Goal: Feedback & Contribution: Contribute content

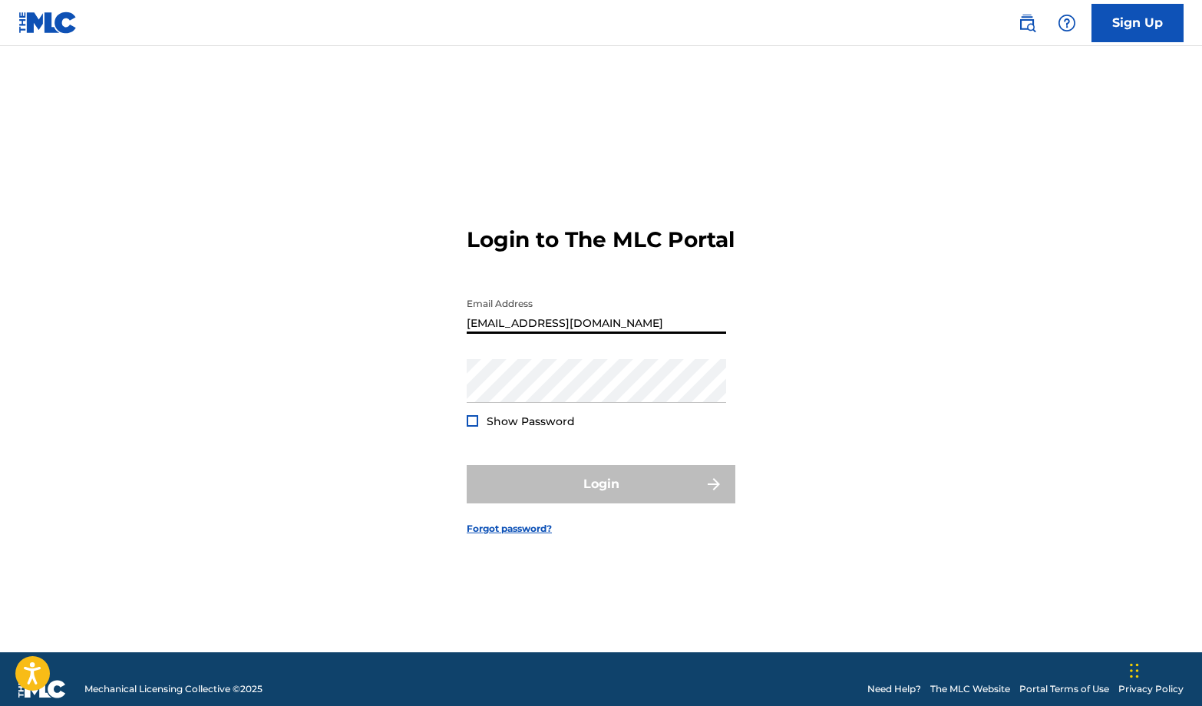
type input "[EMAIL_ADDRESS][DOMAIN_NAME]"
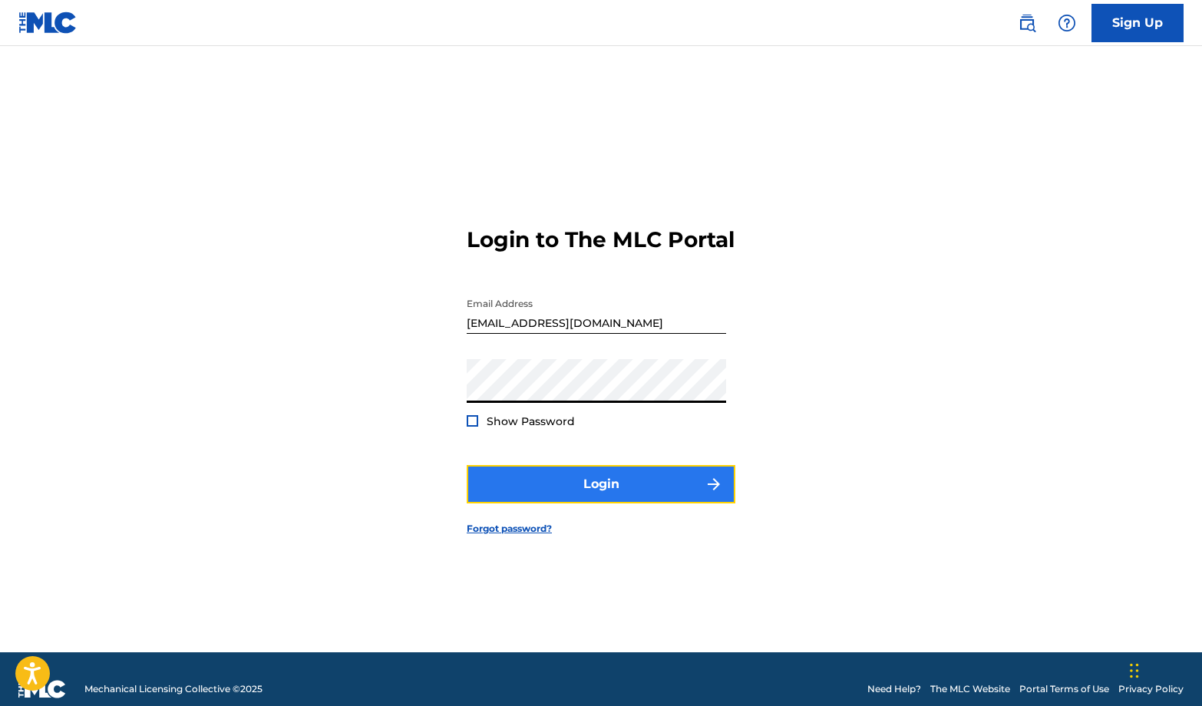
click at [518, 504] on button "Login" at bounding box center [601, 484] width 269 height 38
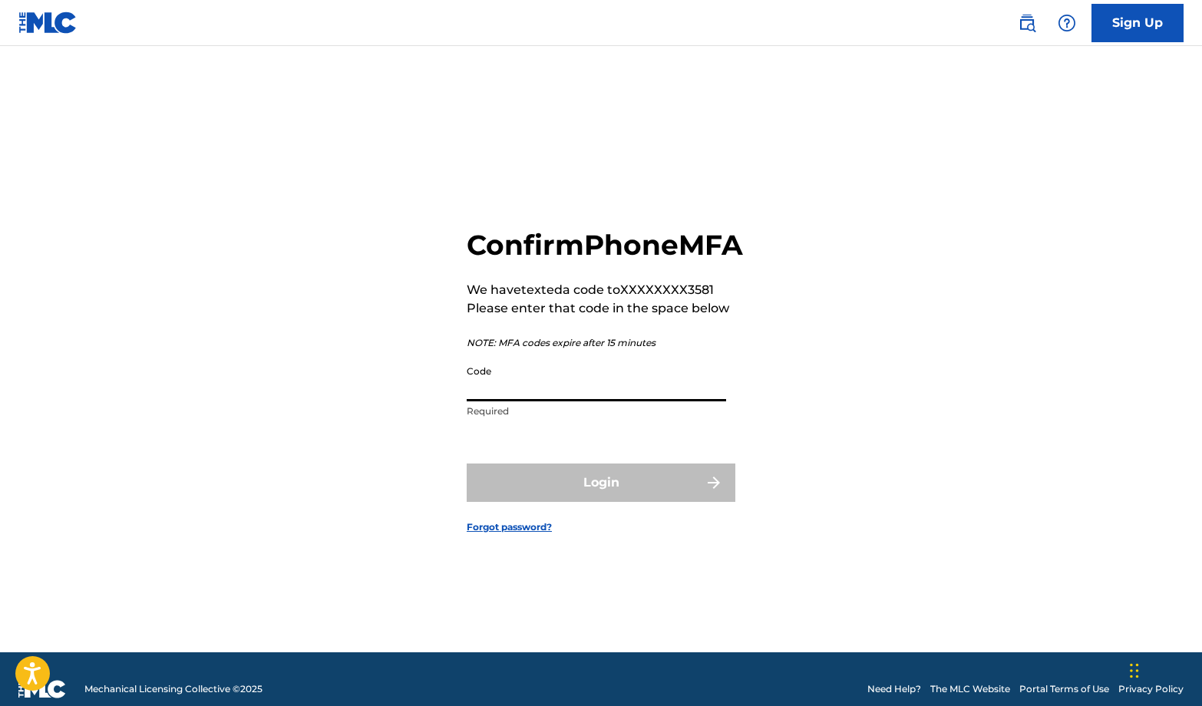
click at [478, 399] on input "Code" at bounding box center [597, 380] width 260 height 44
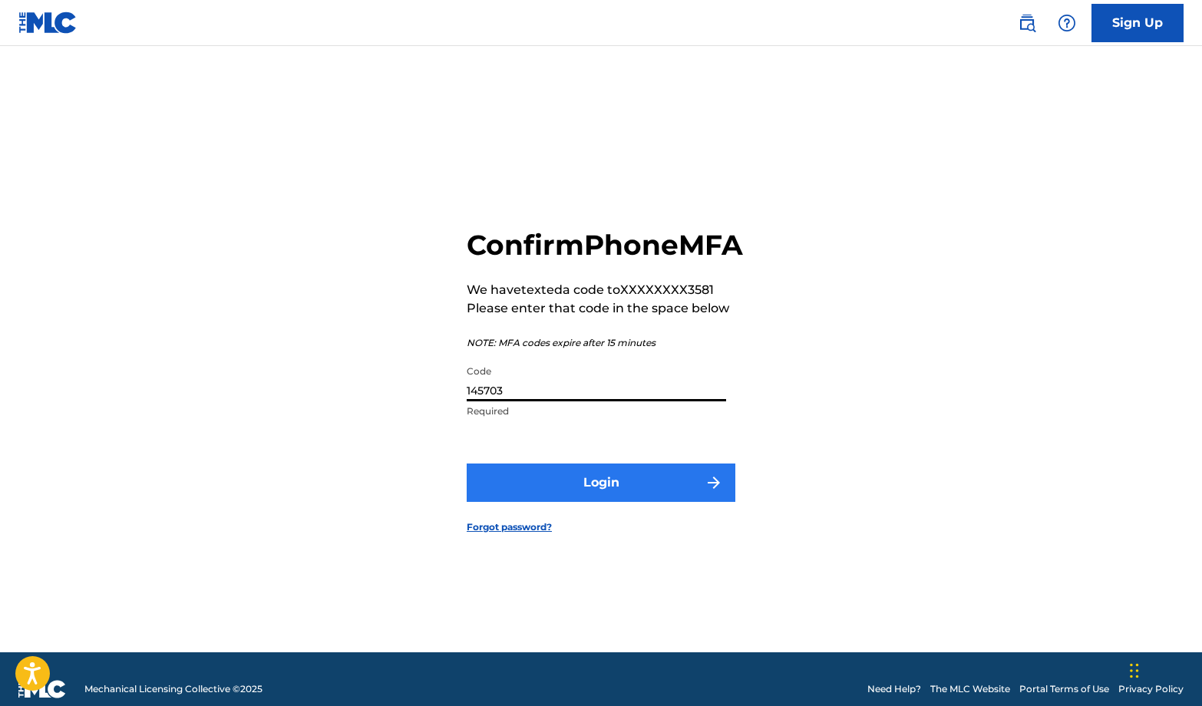
type input "145703"
click at [535, 491] on button "Login" at bounding box center [601, 483] width 269 height 38
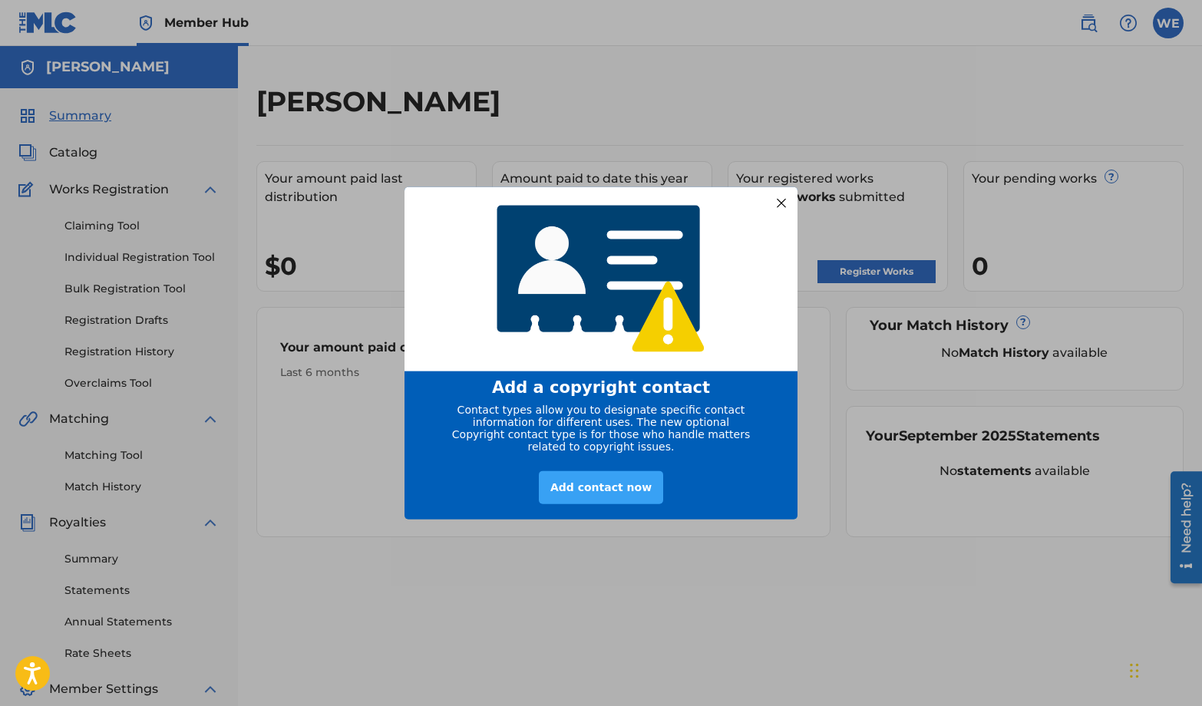
click at [592, 493] on div "Add contact now" at bounding box center [601, 487] width 124 height 33
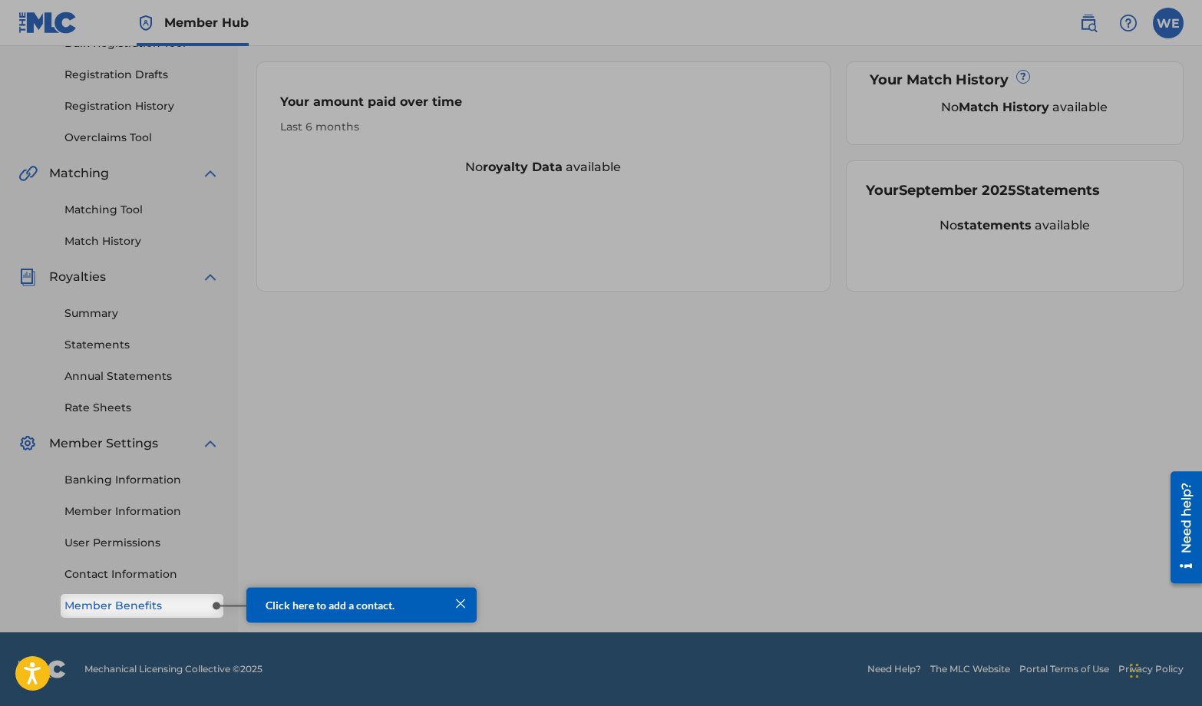
click at [153, 606] on link "Member Benefits" at bounding box center [141, 606] width 155 height 16
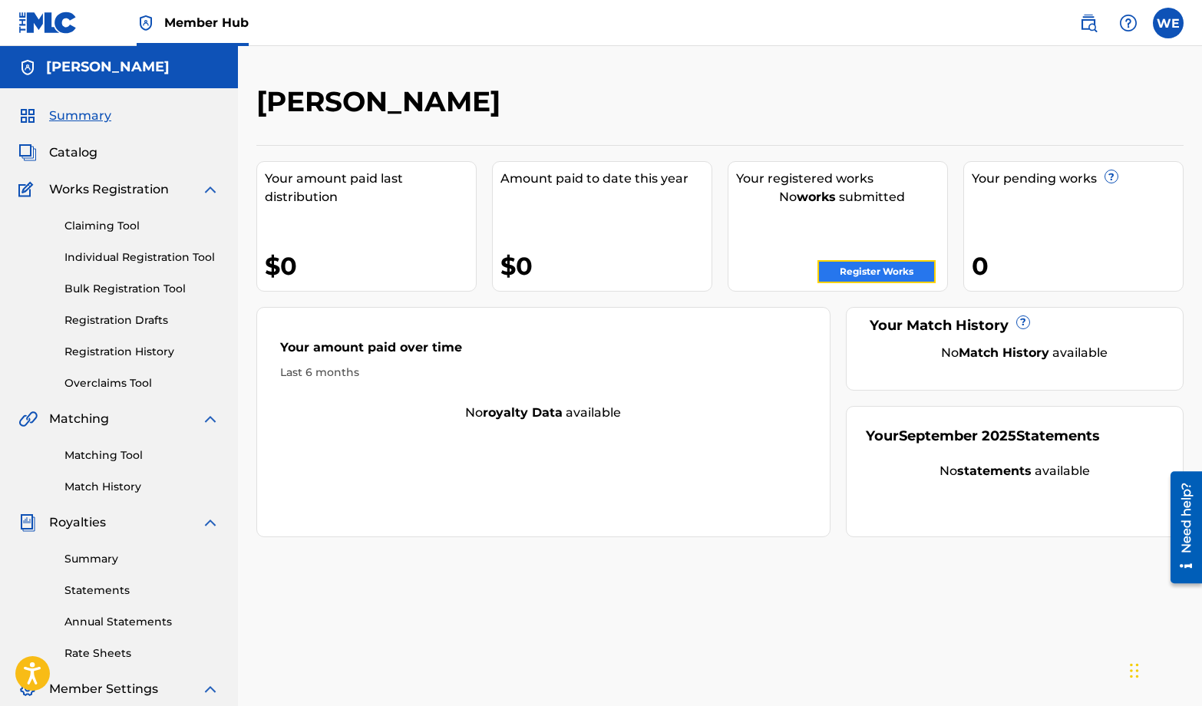
click at [845, 273] on link "Register Works" at bounding box center [877, 271] width 118 height 23
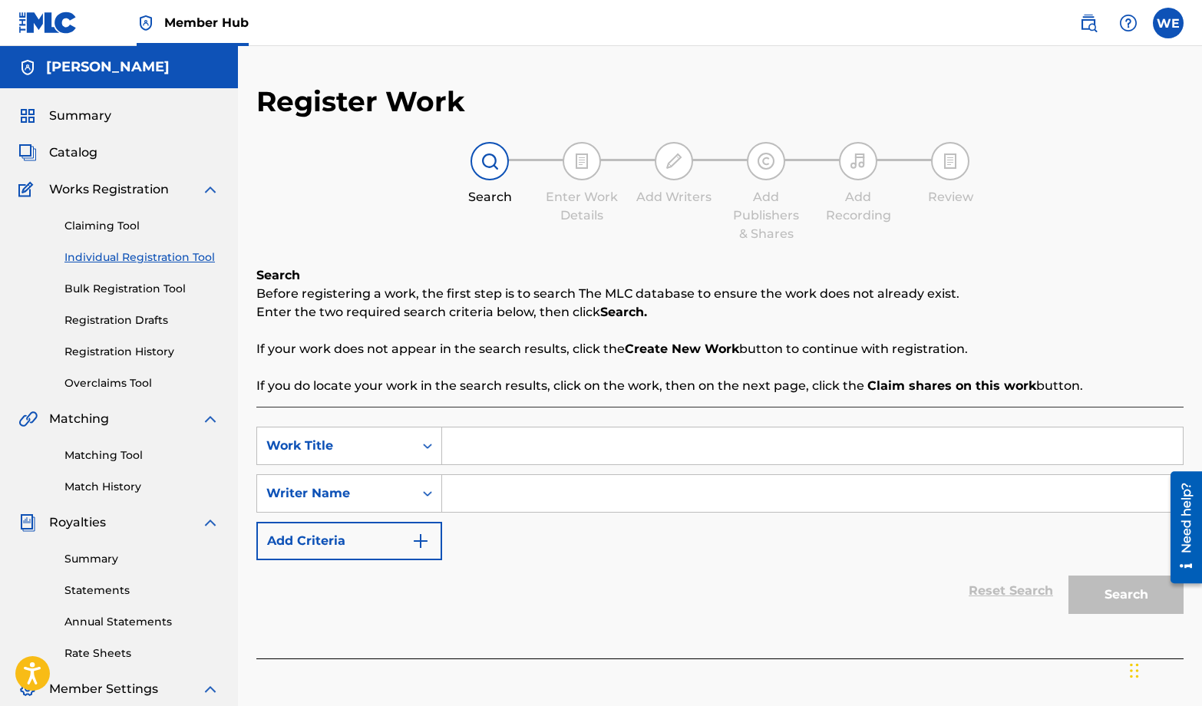
click at [530, 439] on input "Search Form" at bounding box center [812, 446] width 741 height 37
type input "Exile of Horus"
click at [432, 499] on icon "Search Form" at bounding box center [427, 493] width 15 height 15
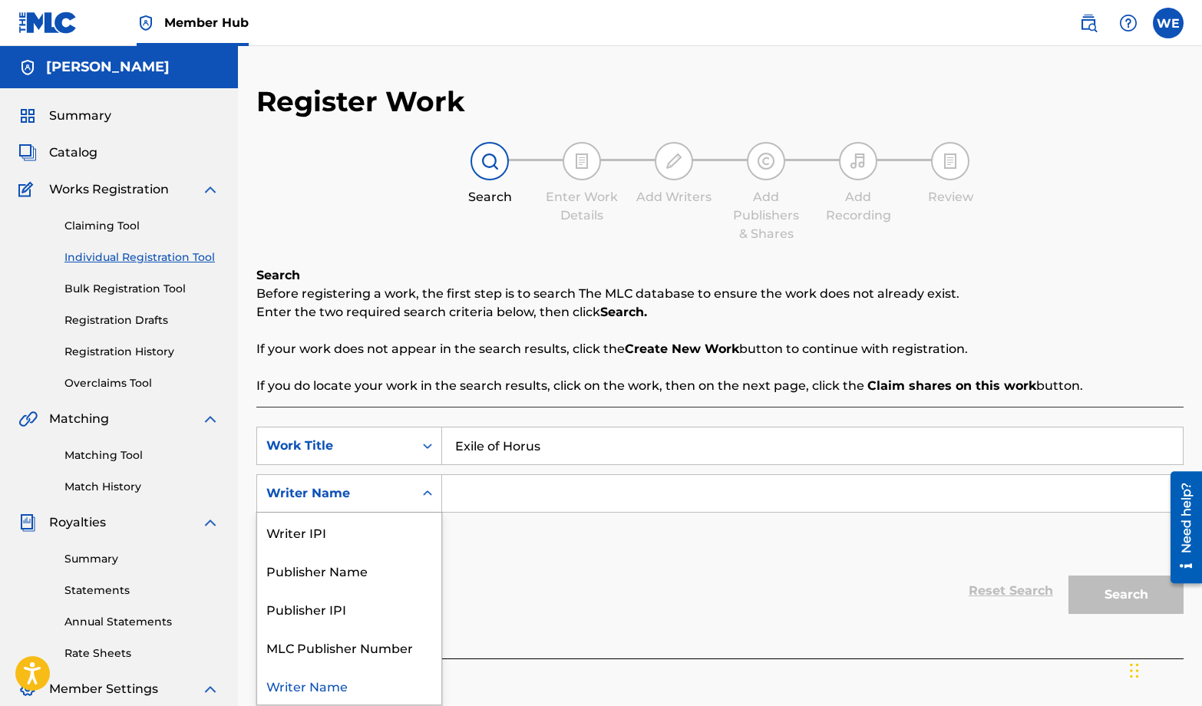
click at [432, 499] on icon "Search Form" at bounding box center [427, 493] width 15 height 15
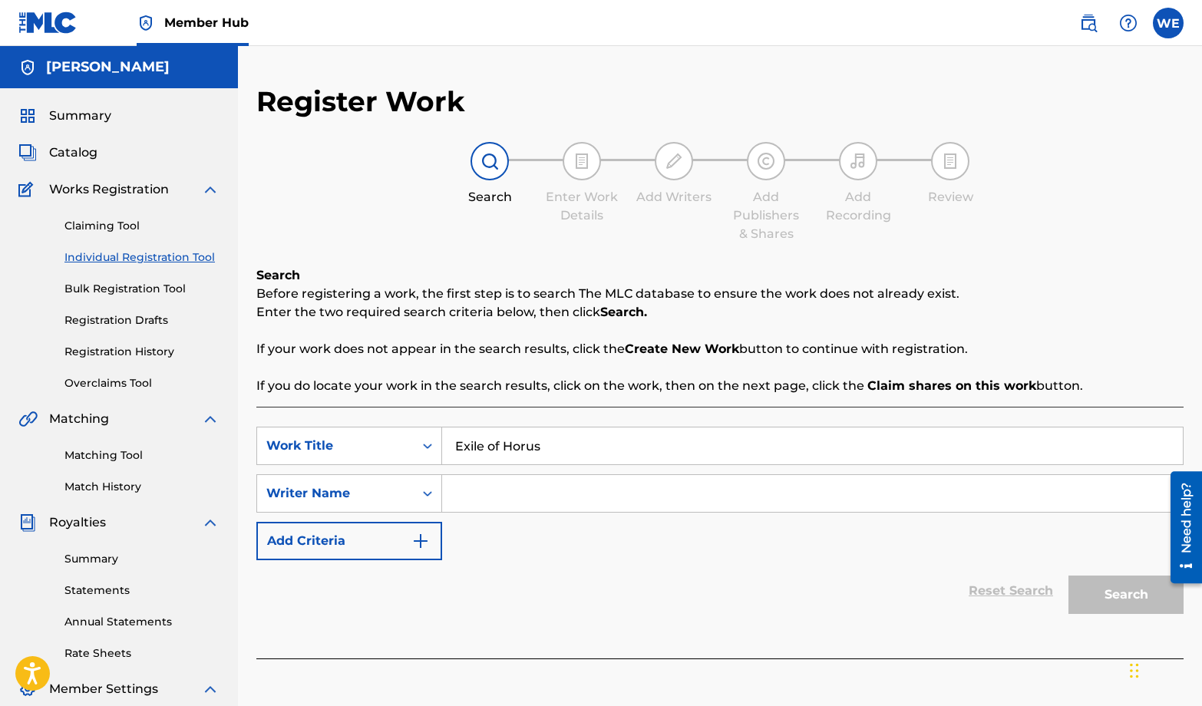
click at [511, 485] on input "Search Form" at bounding box center [812, 493] width 741 height 37
type input "[PERSON_NAME]"
click at [1143, 604] on button "Search" at bounding box center [1126, 595] width 115 height 38
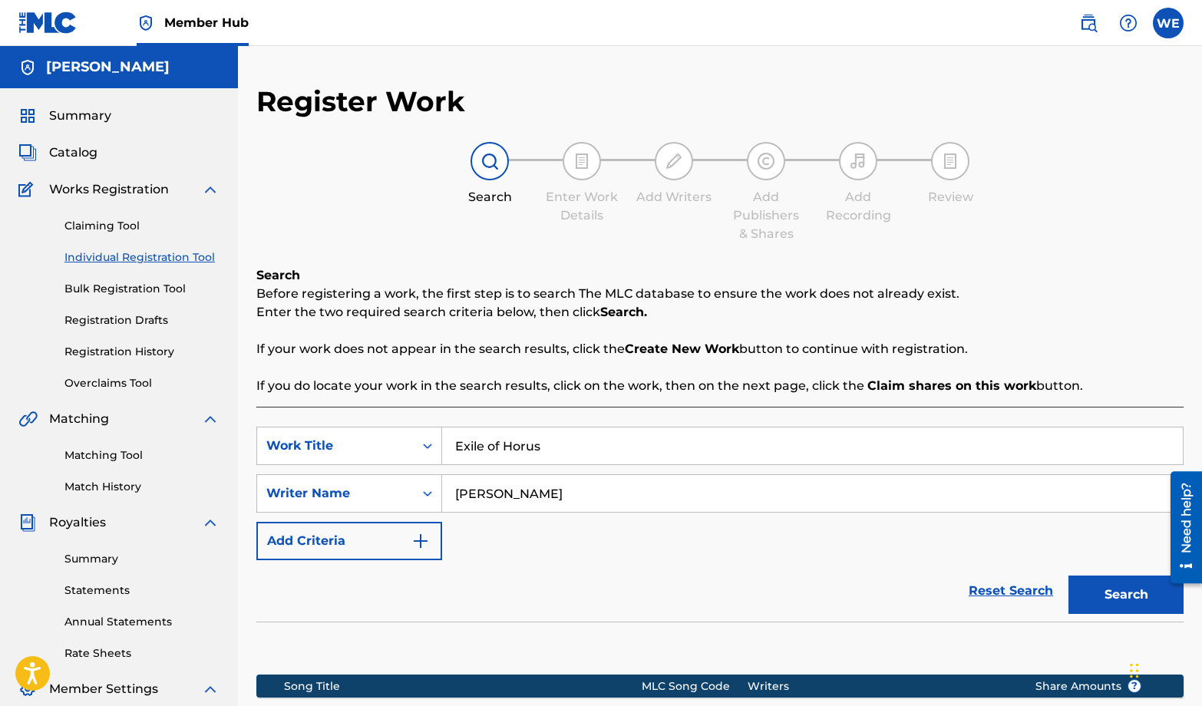
scroll to position [246, 0]
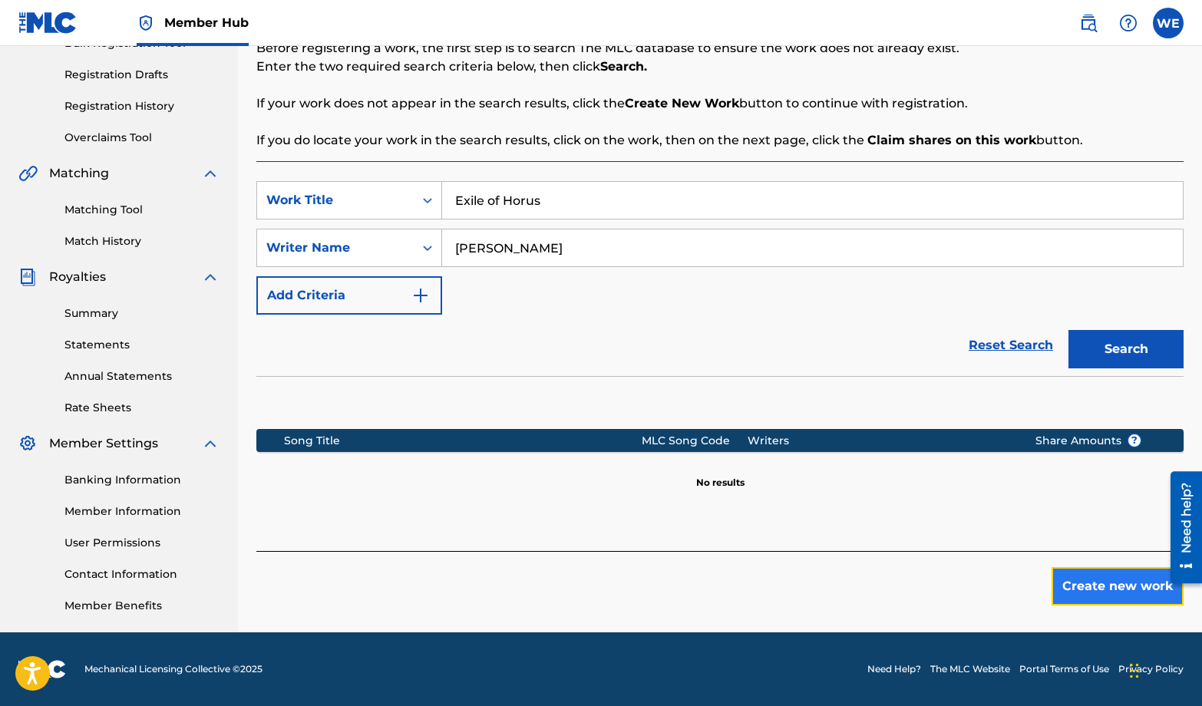
click at [1080, 580] on button "Create new work" at bounding box center [1118, 586] width 132 height 38
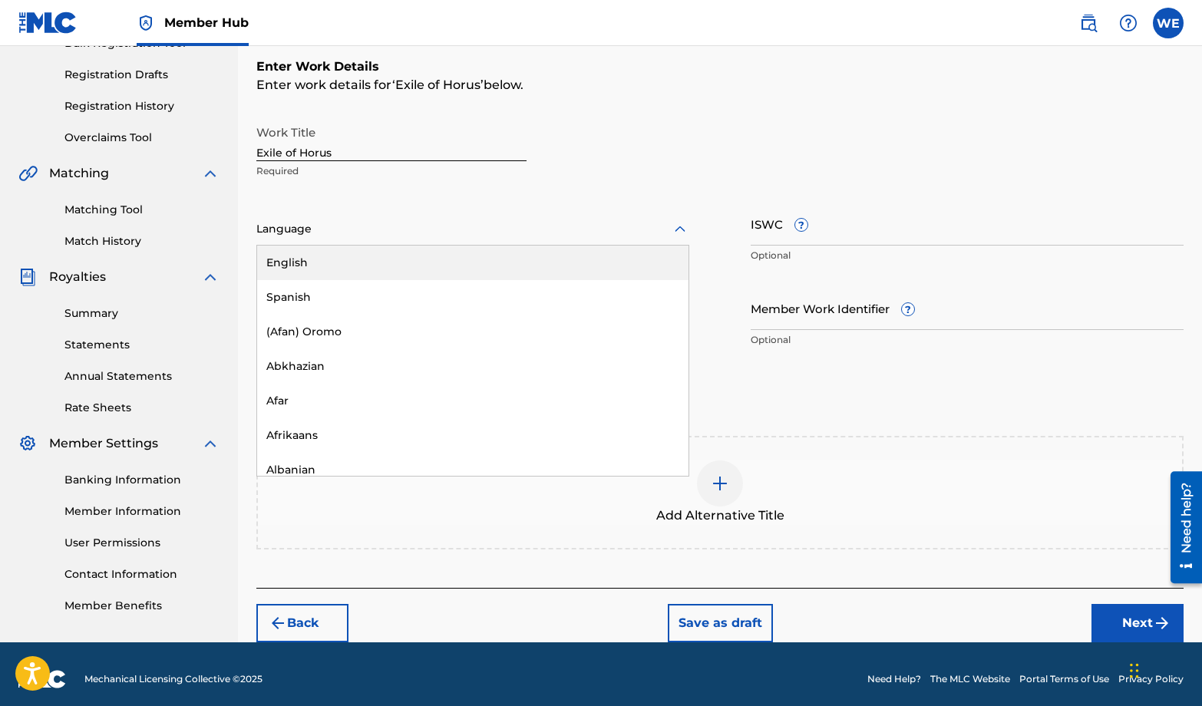
click at [323, 232] on div at bounding box center [472, 229] width 433 height 19
click at [316, 254] on div "English" at bounding box center [473, 263] width 432 height 35
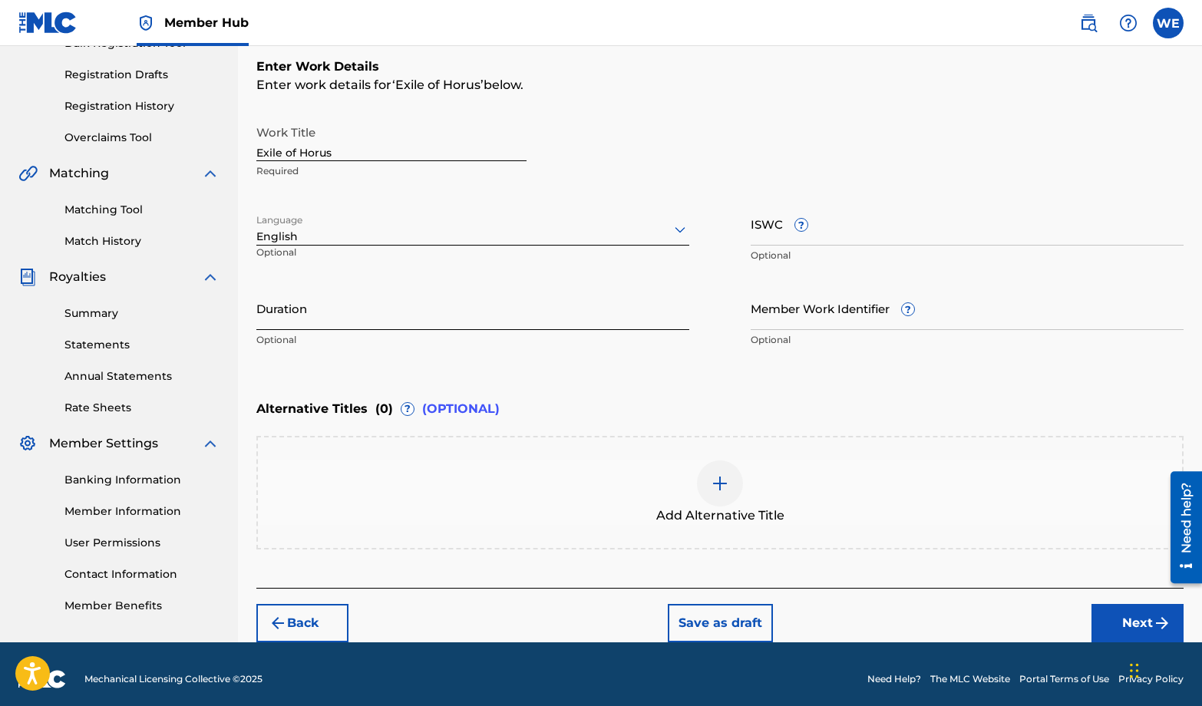
click at [317, 306] on input "Duration" at bounding box center [472, 308] width 433 height 44
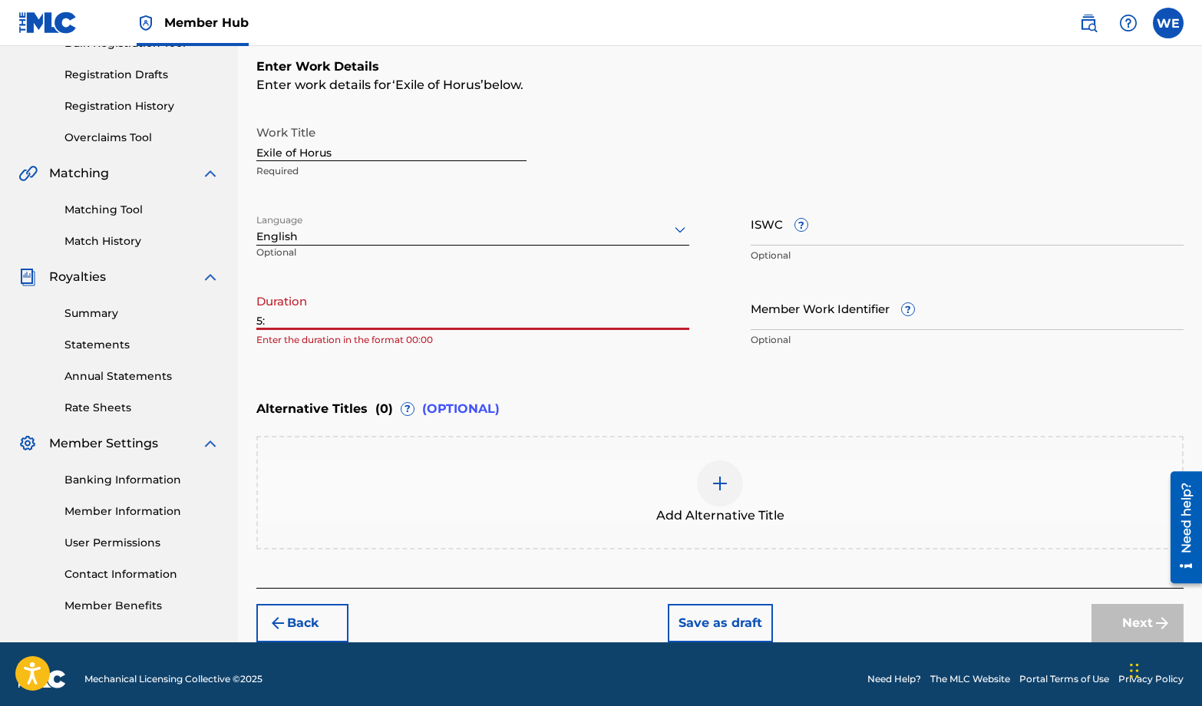
type input "5"
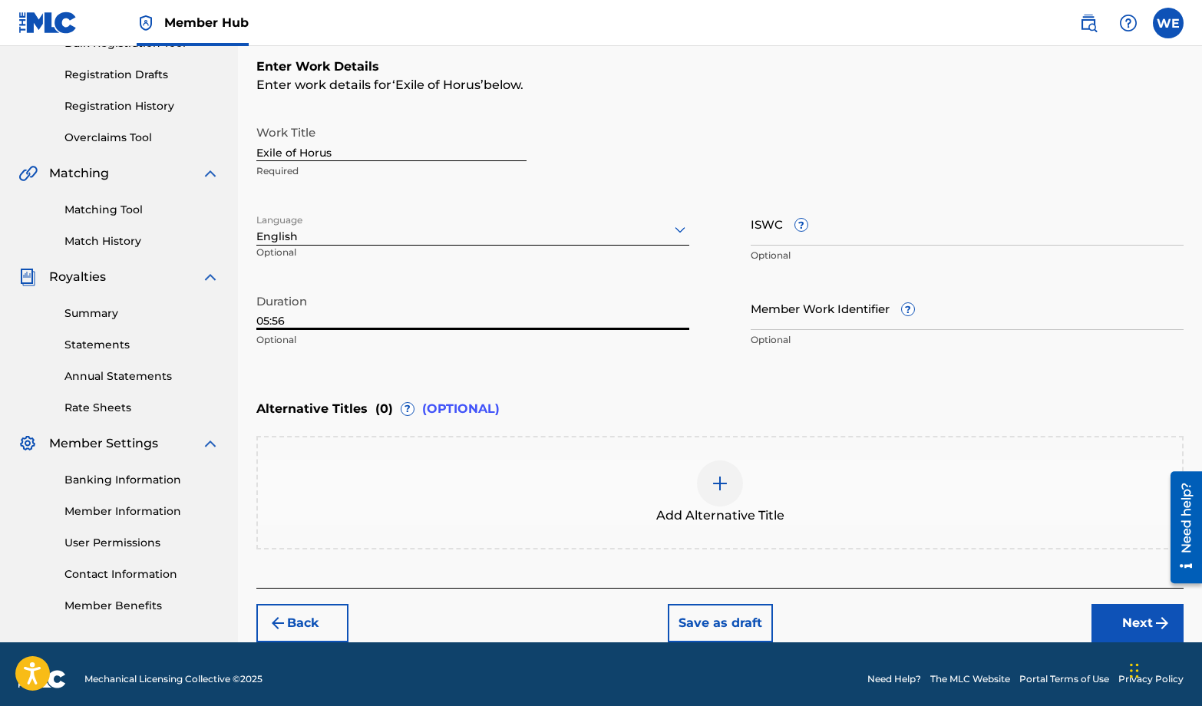
type input "05:56"
click at [631, 376] on div "Enter Work Details Enter work details for ‘ Exile of Horus ’ below. Work Title …" at bounding box center [720, 207] width 928 height 372
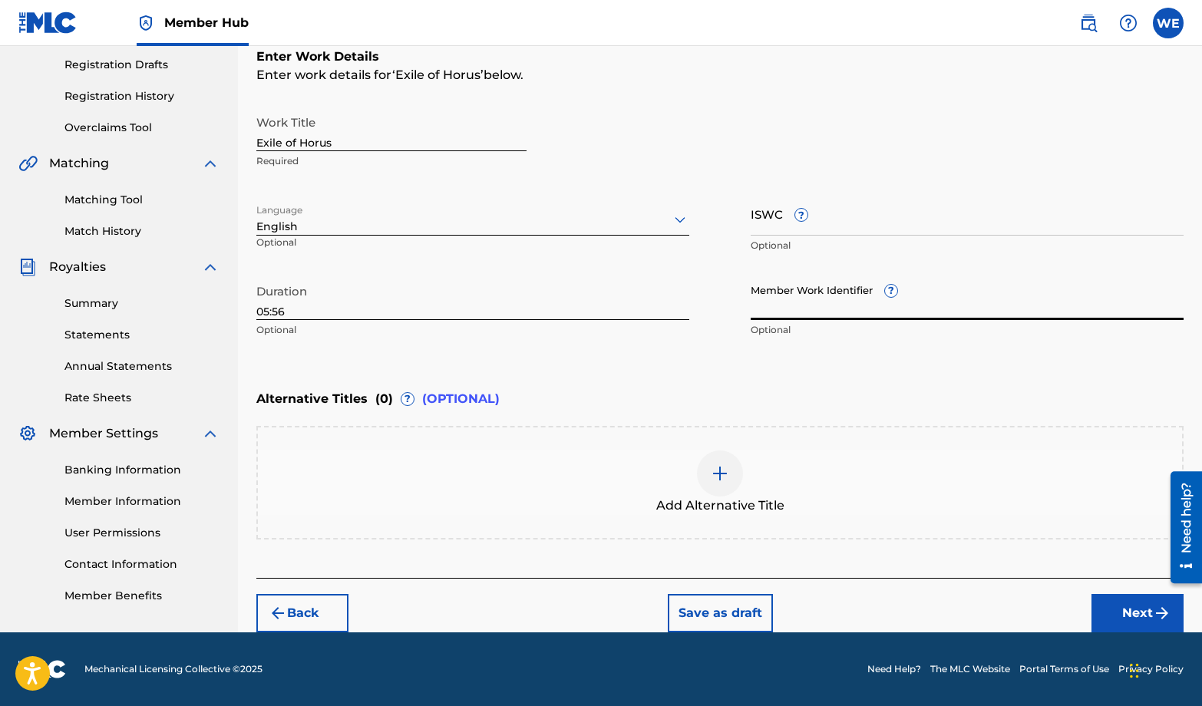
click at [819, 303] on input "Member Work Identifier ?" at bounding box center [967, 298] width 433 height 44
click at [785, 309] on input "SOD - 001" at bounding box center [967, 298] width 433 height 44
click at [858, 305] on input "SOD-001" at bounding box center [967, 298] width 433 height 44
type input "SOD-001"
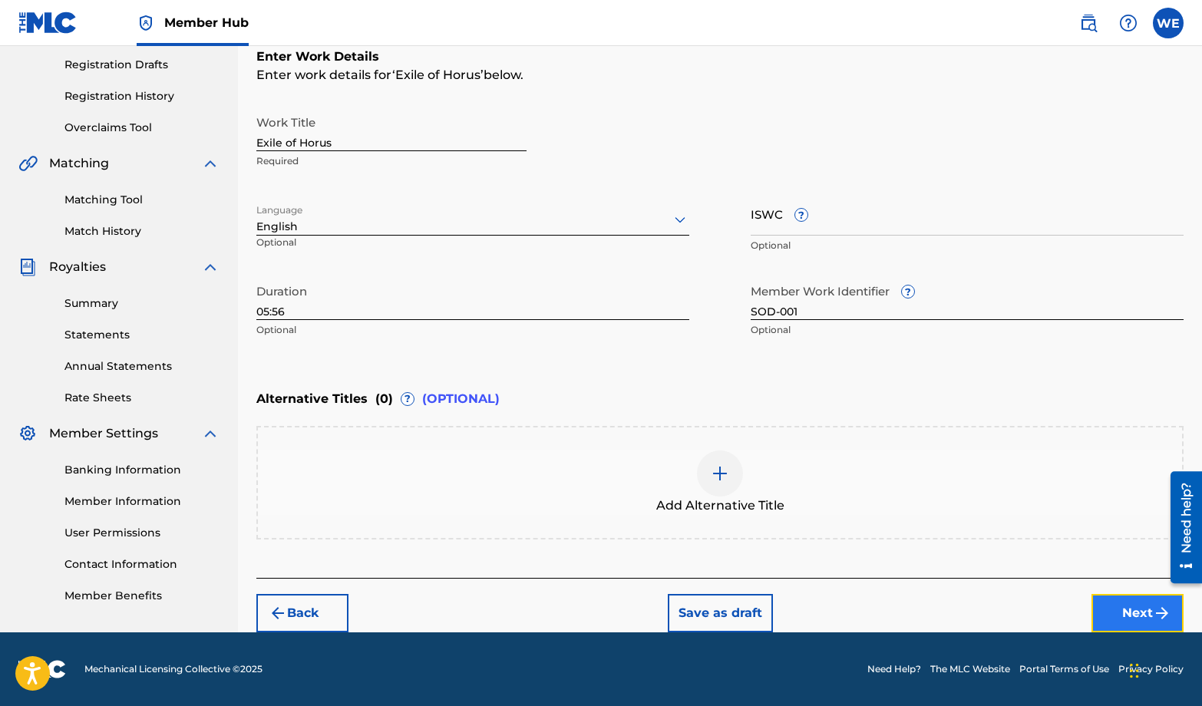
click at [1115, 602] on button "Next" at bounding box center [1138, 613] width 92 height 38
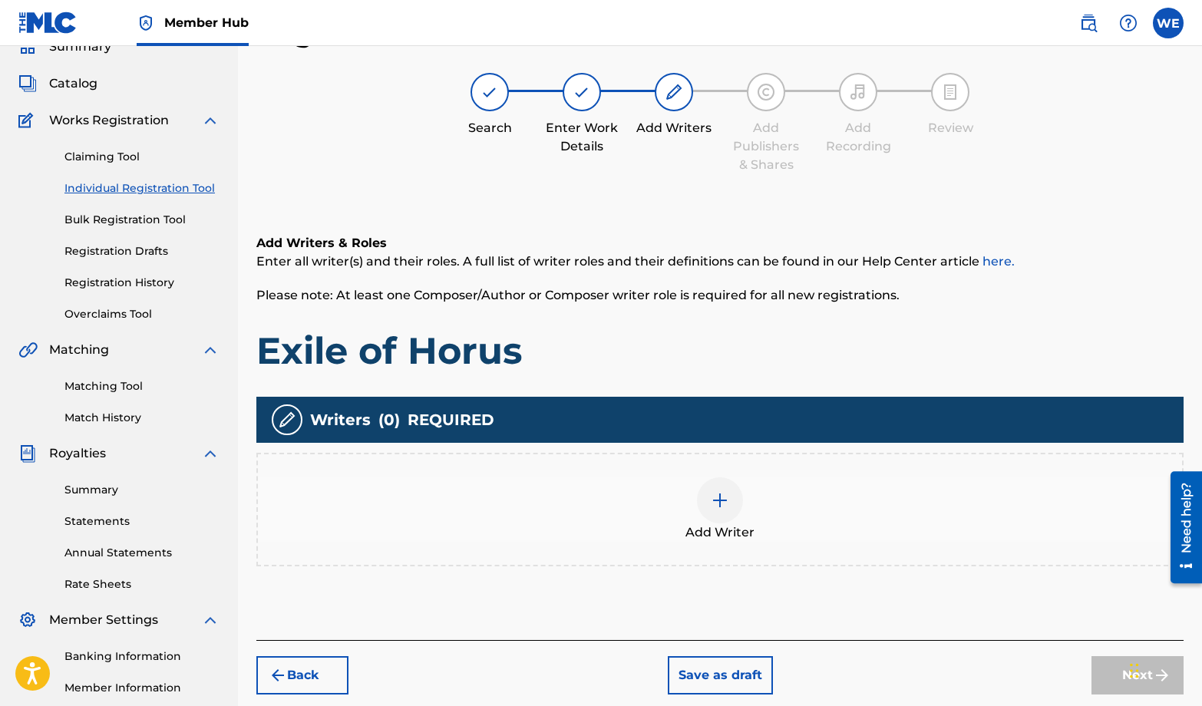
click at [719, 495] on img at bounding box center [720, 500] width 18 height 18
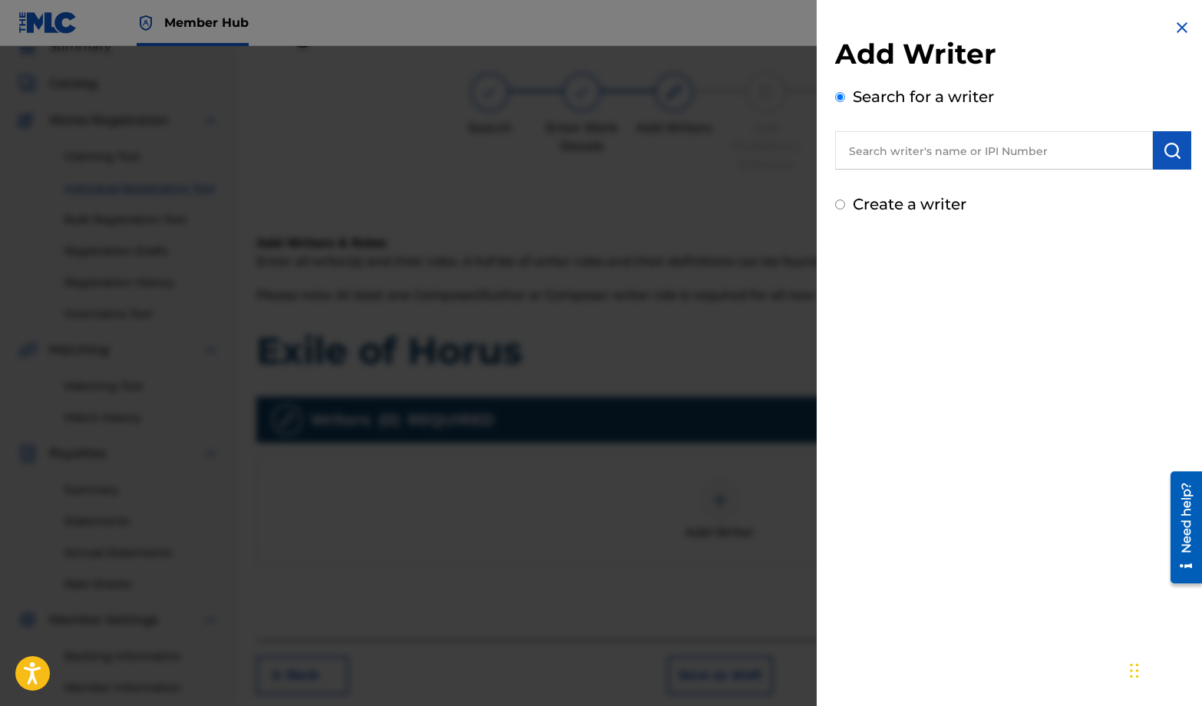
click at [979, 153] on input "text" at bounding box center [994, 150] width 318 height 38
click at [873, 666] on div "Add Writer Search for a writer Create a writer" at bounding box center [1013, 353] width 393 height 706
paste input "1313900295"
type input "1313900295"
click at [1164, 153] on img "submit" at bounding box center [1172, 150] width 18 height 18
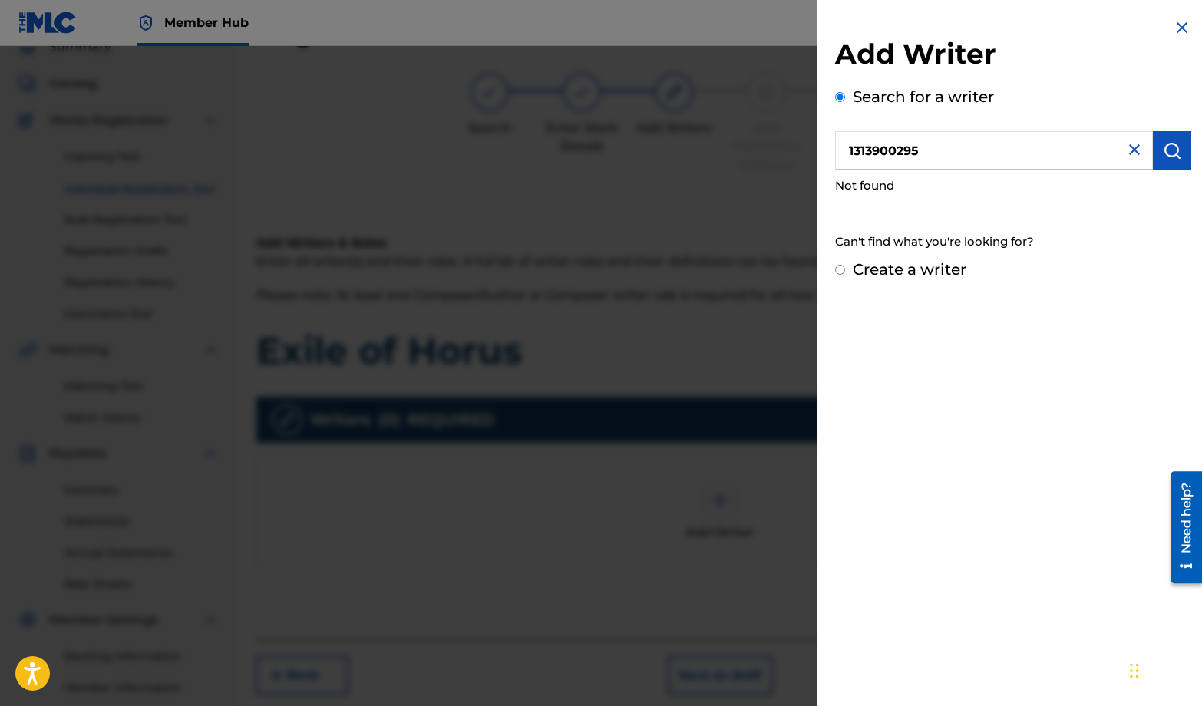
click at [938, 157] on input "1313900295" at bounding box center [994, 150] width 318 height 38
click at [1130, 154] on img at bounding box center [1135, 150] width 18 height 18
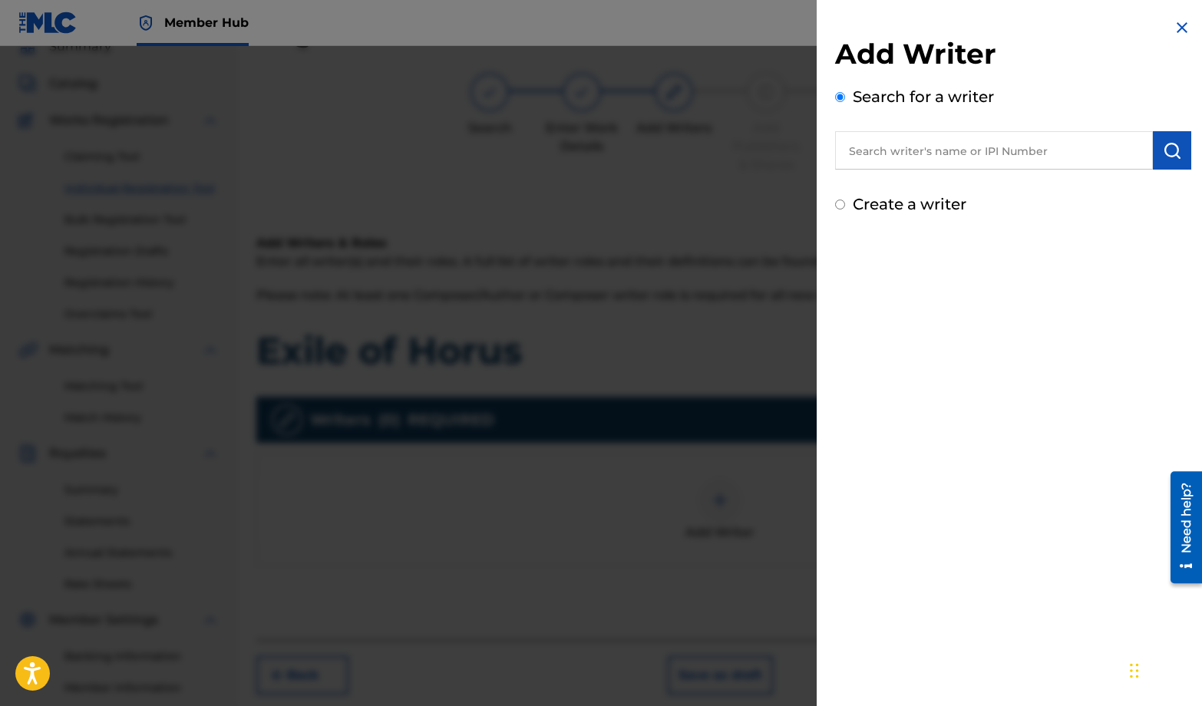
click at [844, 205] on input "Create a writer" at bounding box center [840, 205] width 10 height 10
radio input "false"
radio input "true"
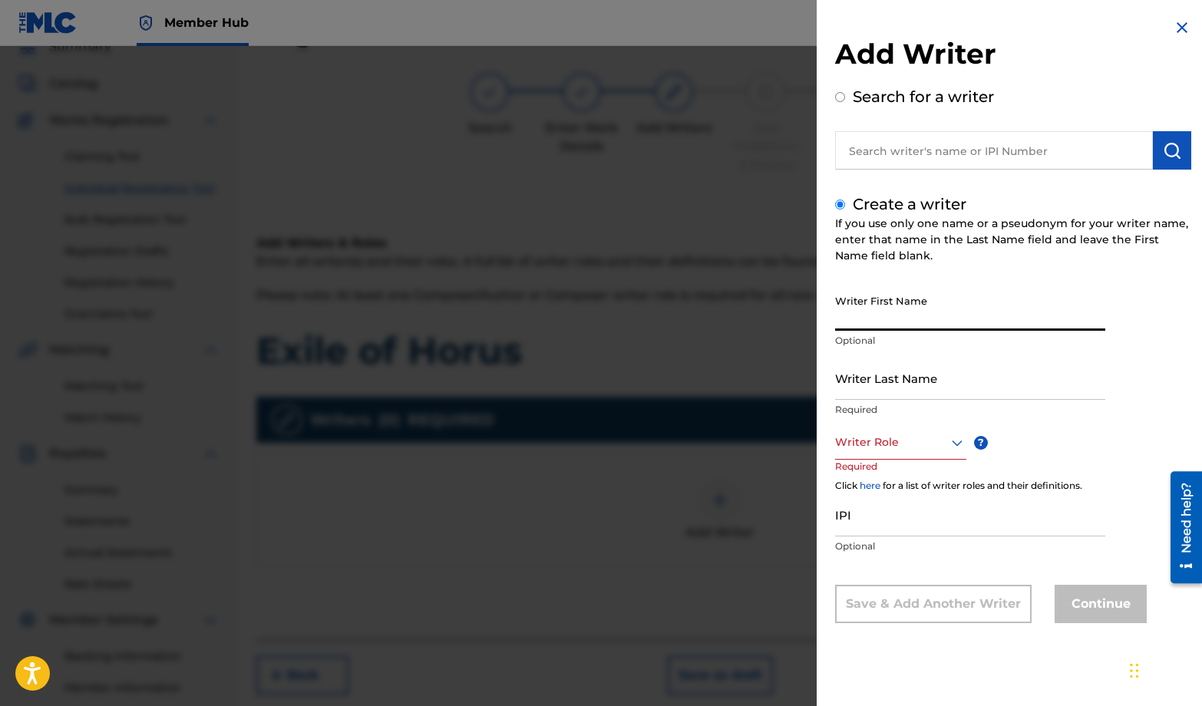
click at [896, 319] on input "Writer First Name" at bounding box center [970, 309] width 270 height 44
type input "[PERSON_NAME]"
click at [940, 452] on div "Writer Role" at bounding box center [900, 442] width 131 height 35
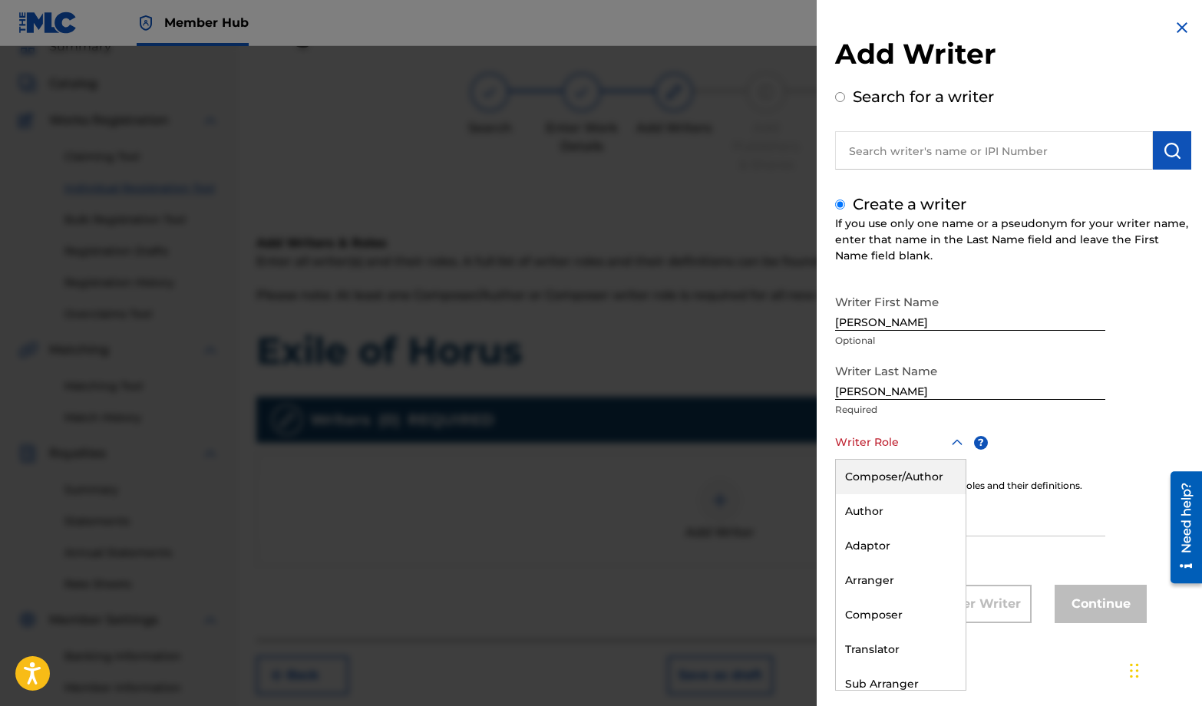
click at [927, 481] on div "Composer/Author" at bounding box center [901, 477] width 130 height 35
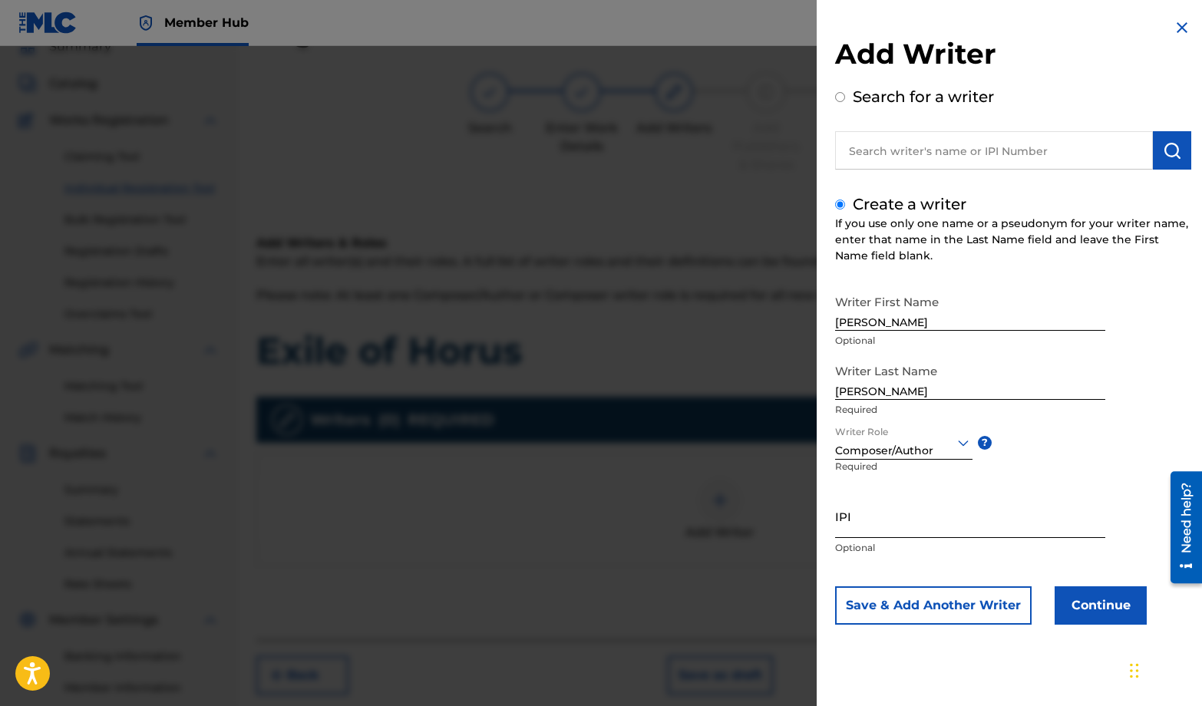
click at [875, 520] on input "IPI" at bounding box center [970, 516] width 270 height 44
paste input "1313900295"
type input "1313900295"
click at [1073, 597] on button "Continue" at bounding box center [1101, 606] width 92 height 38
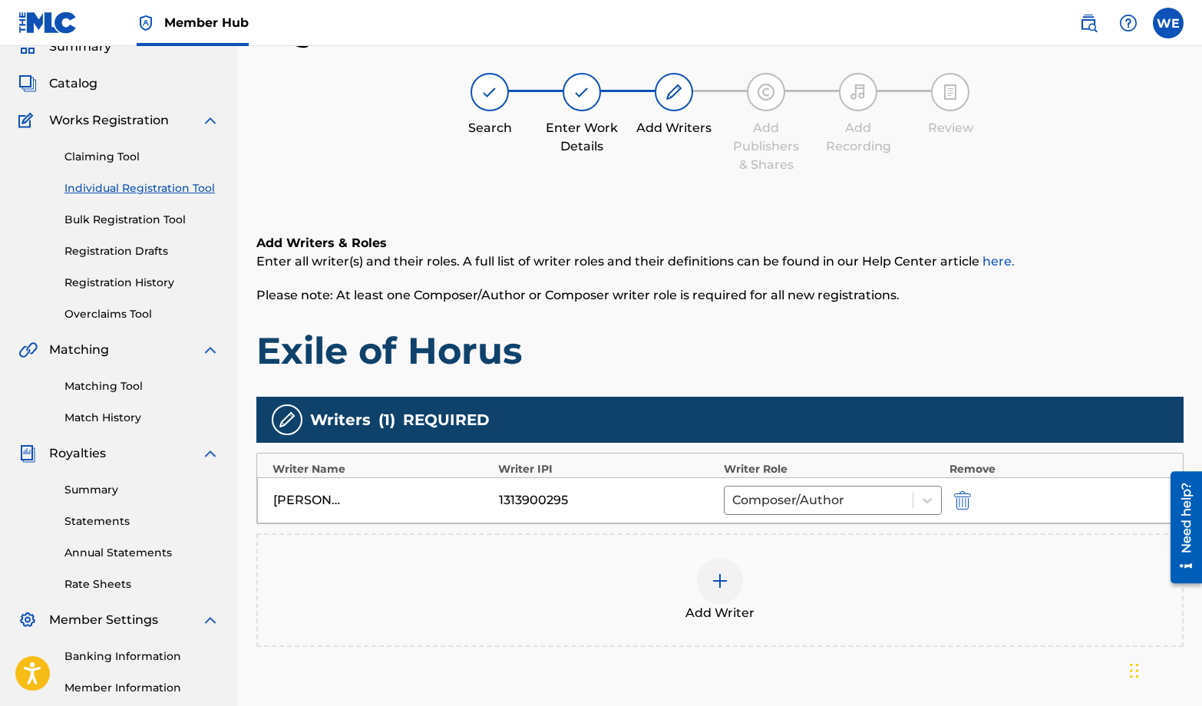
scroll to position [223, 0]
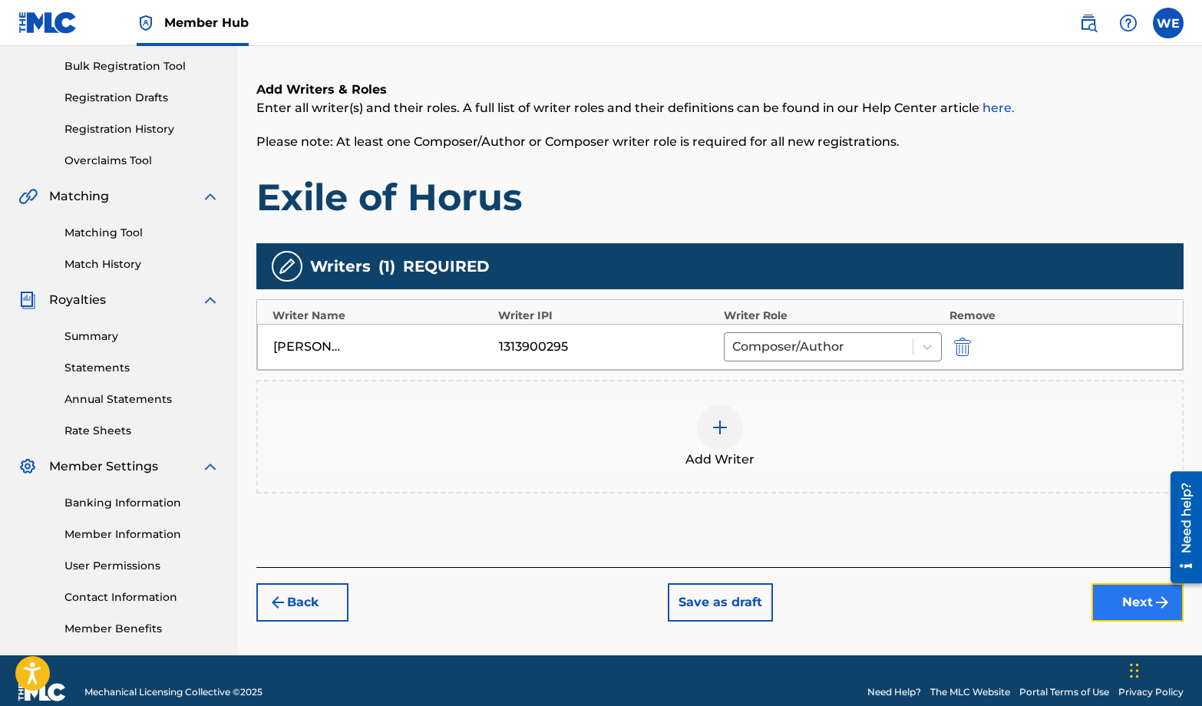
click at [1108, 599] on button "Next" at bounding box center [1138, 603] width 92 height 38
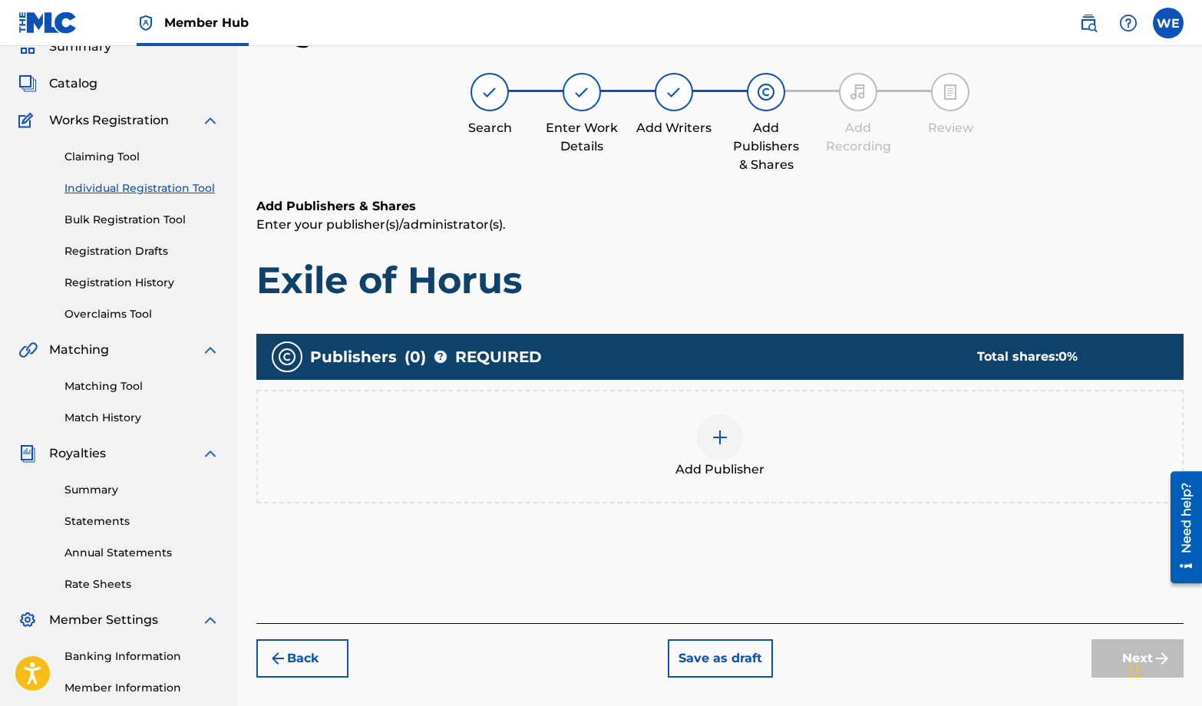
click at [713, 442] on img at bounding box center [720, 437] width 18 height 18
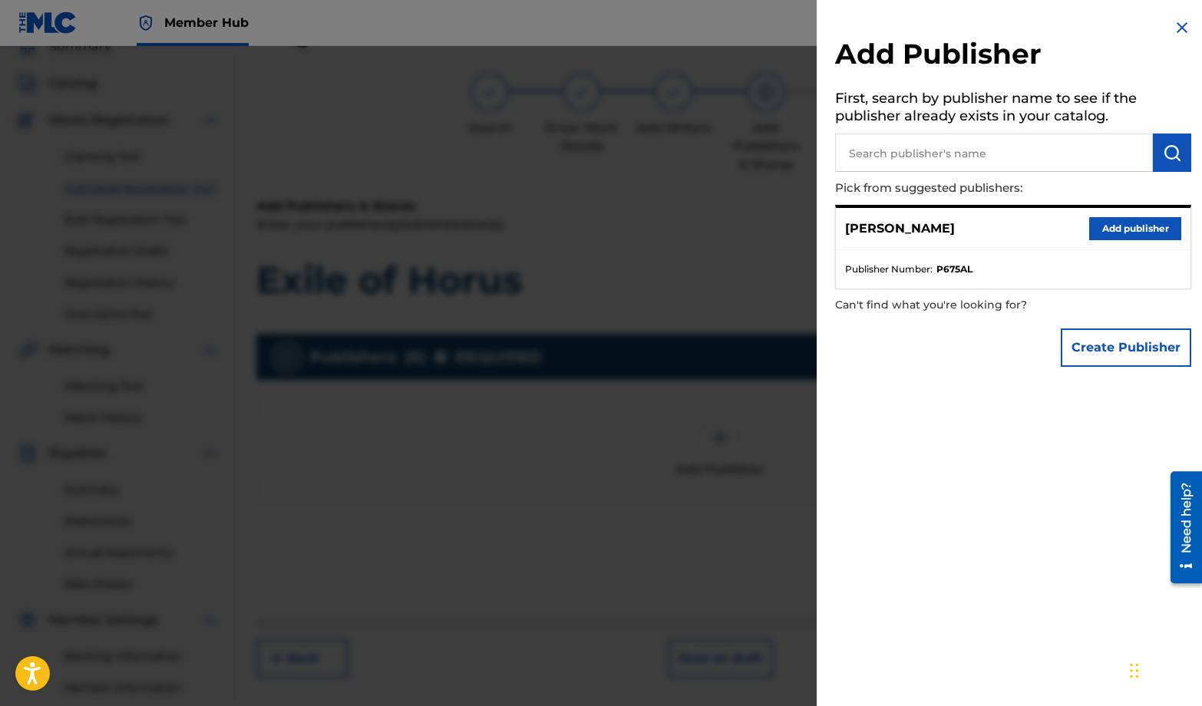
click at [953, 147] on input "text" at bounding box center [994, 153] width 318 height 38
type input "[PERSON_NAME] Music Publishing Group"
click at [1160, 163] on button "submit" at bounding box center [1172, 153] width 38 height 38
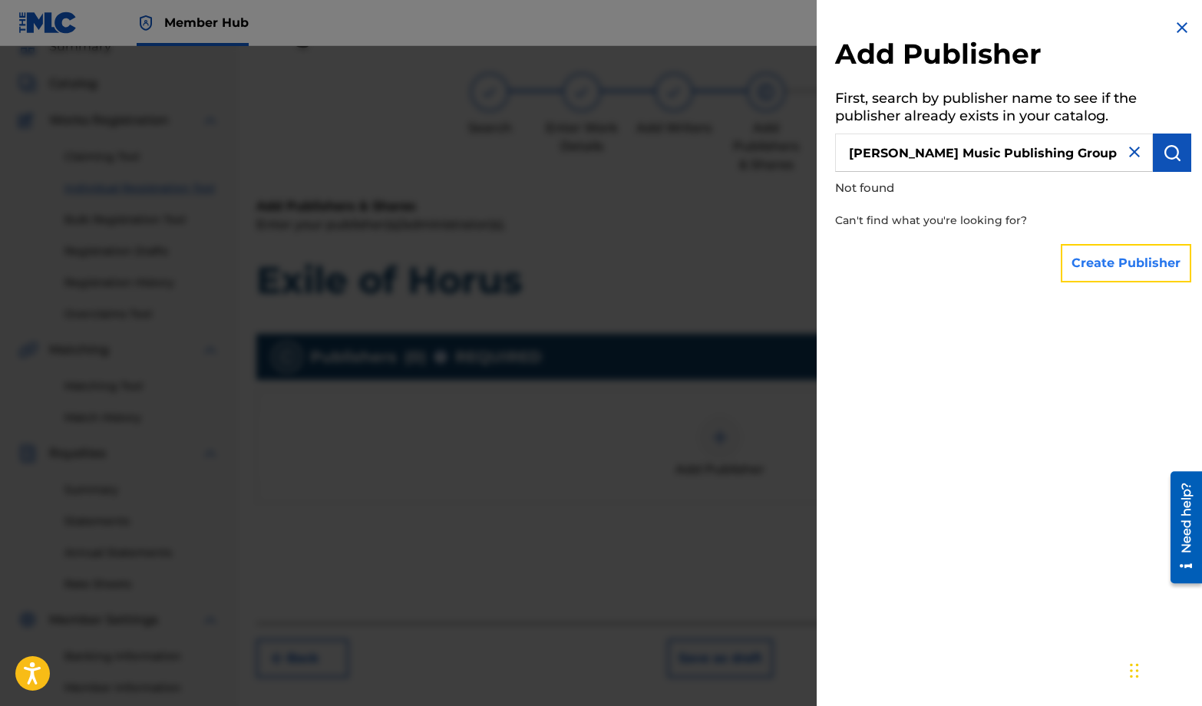
click at [1127, 273] on button "Create Publisher" at bounding box center [1126, 263] width 131 height 38
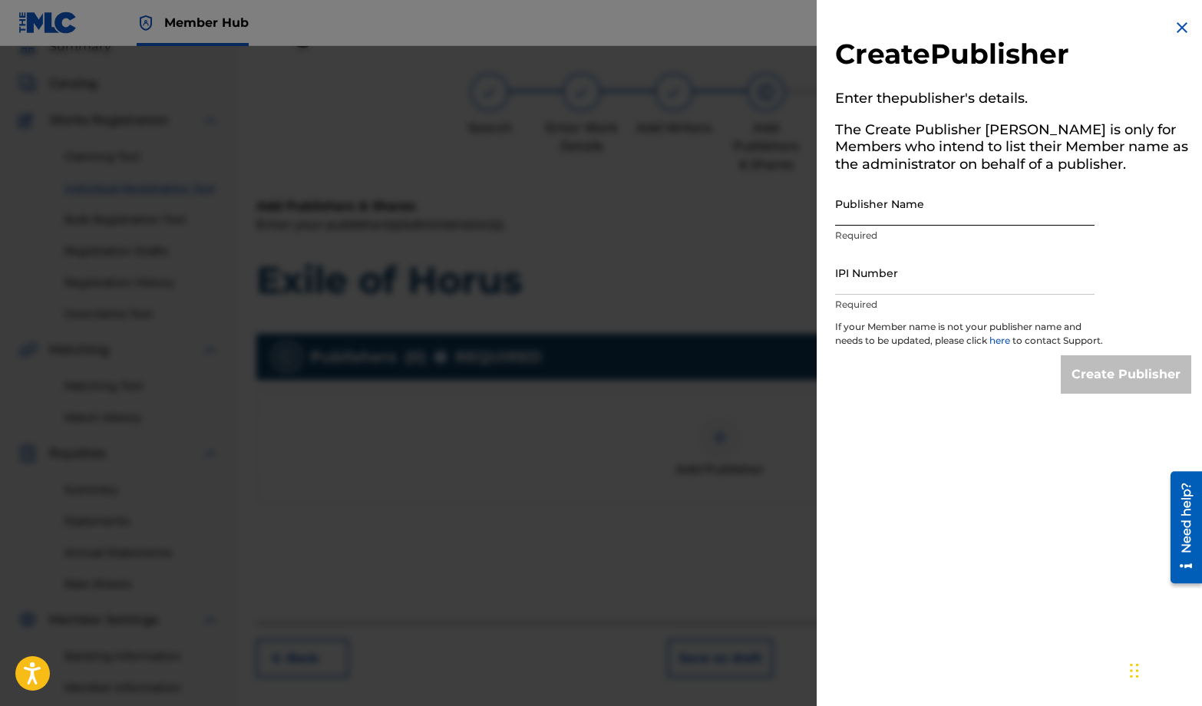
click at [899, 206] on input "Publisher Name" at bounding box center [965, 204] width 260 height 44
type input "[PERSON_NAME] Music Publishing Group"
click at [862, 288] on input "IPI Number" at bounding box center [965, 273] width 260 height 44
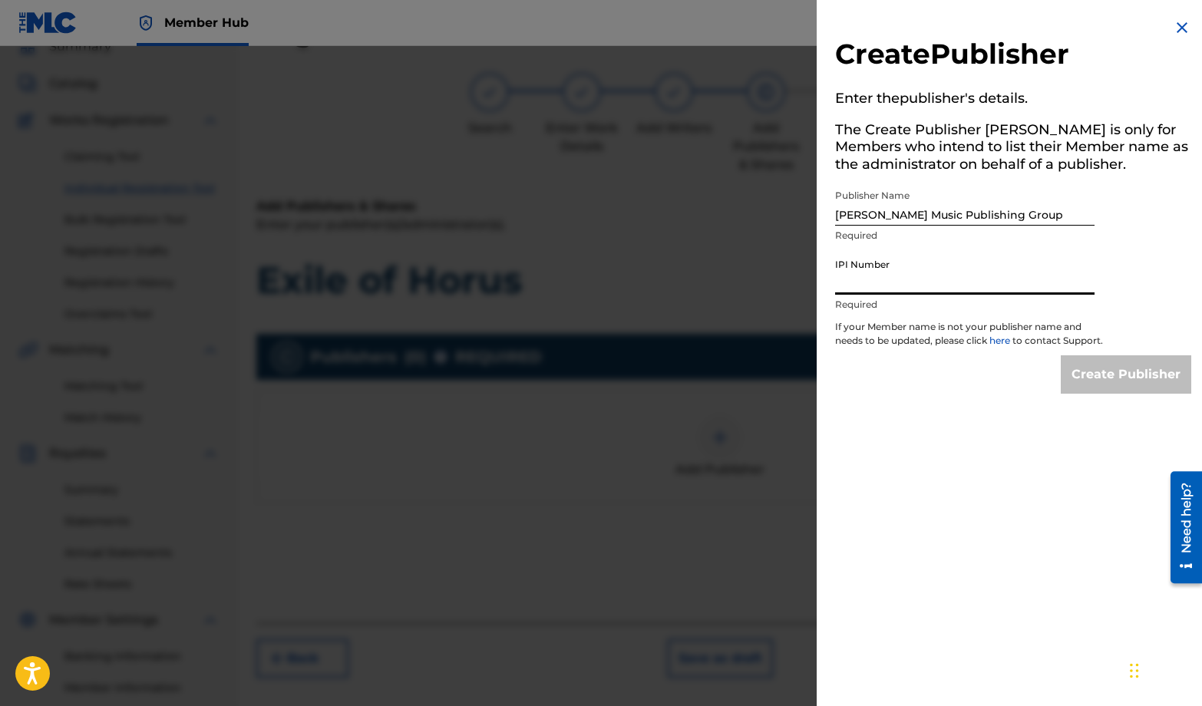
paste input "1313900197"
type input "1313900197"
click at [1092, 394] on input "Create Publisher" at bounding box center [1126, 375] width 131 height 38
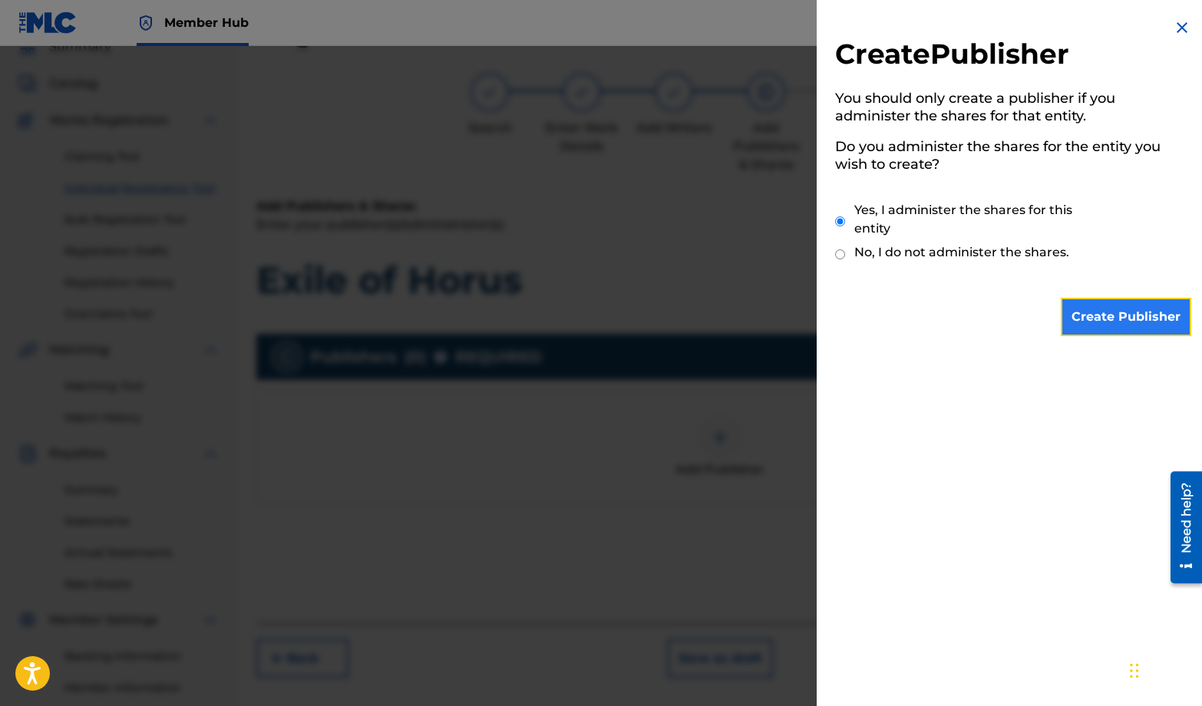
click at [1073, 314] on input "Create Publisher" at bounding box center [1126, 317] width 131 height 38
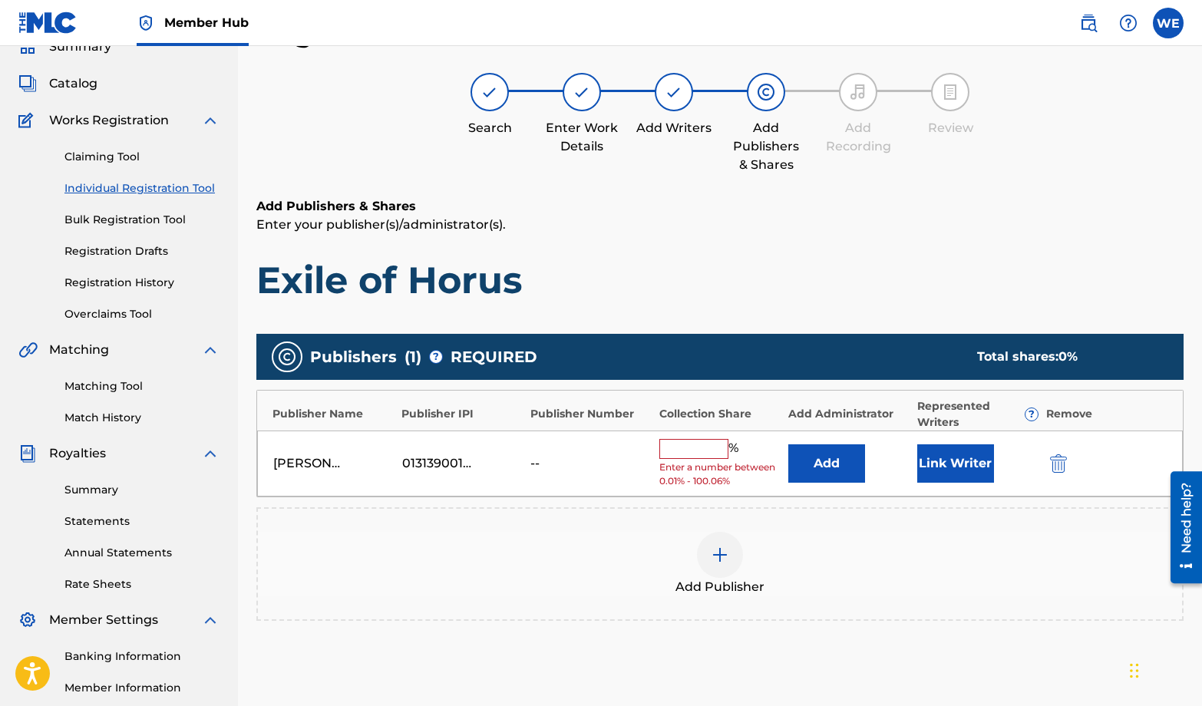
click at [684, 449] on input "text" at bounding box center [694, 449] width 69 height 20
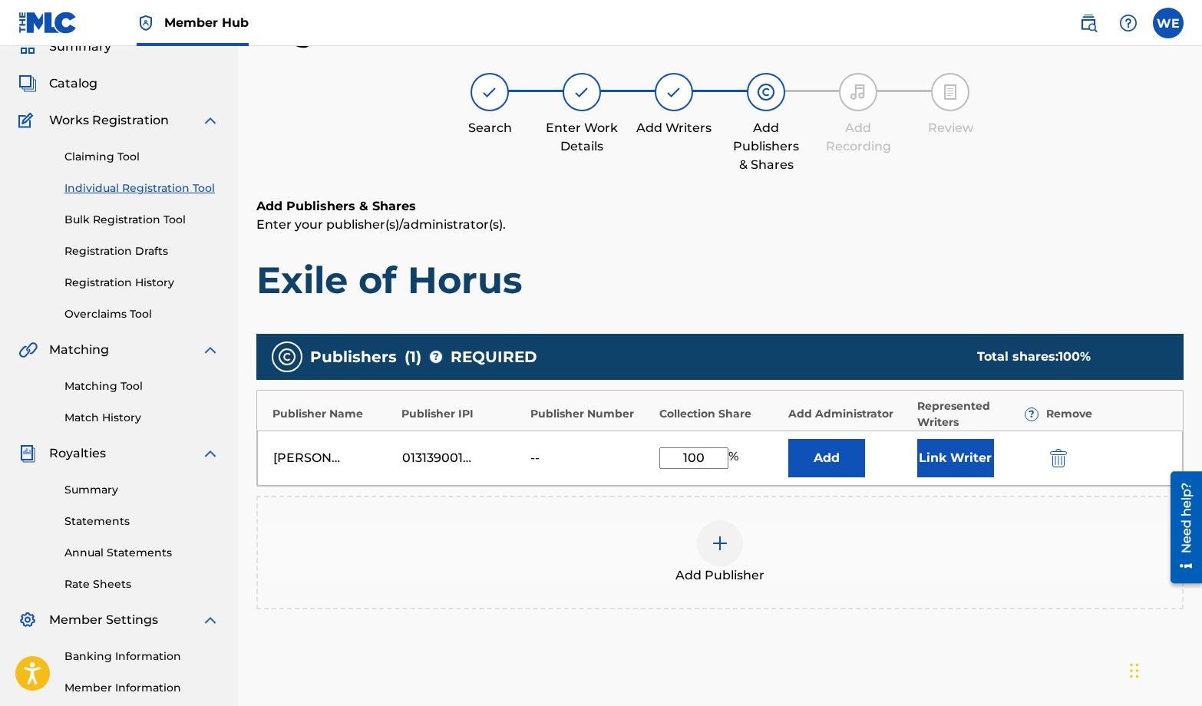
type input "100"
click at [789, 439] on button "Add" at bounding box center [827, 458] width 77 height 38
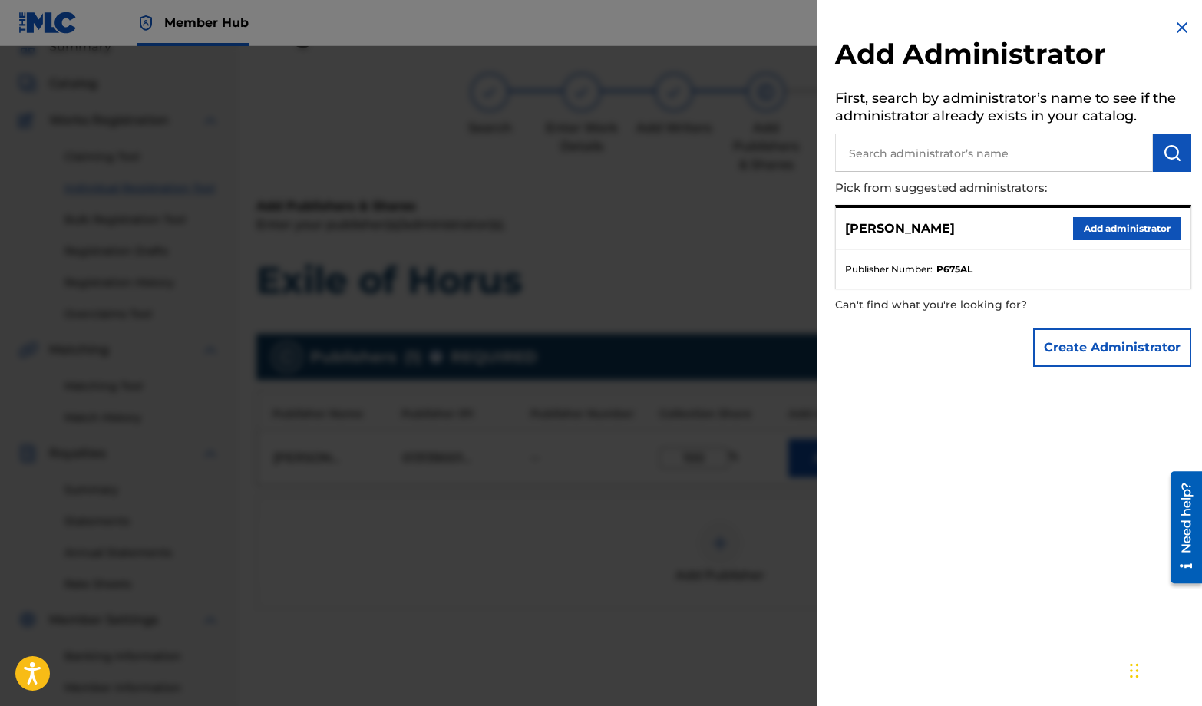
click at [1176, 28] on img at bounding box center [1182, 27] width 18 height 18
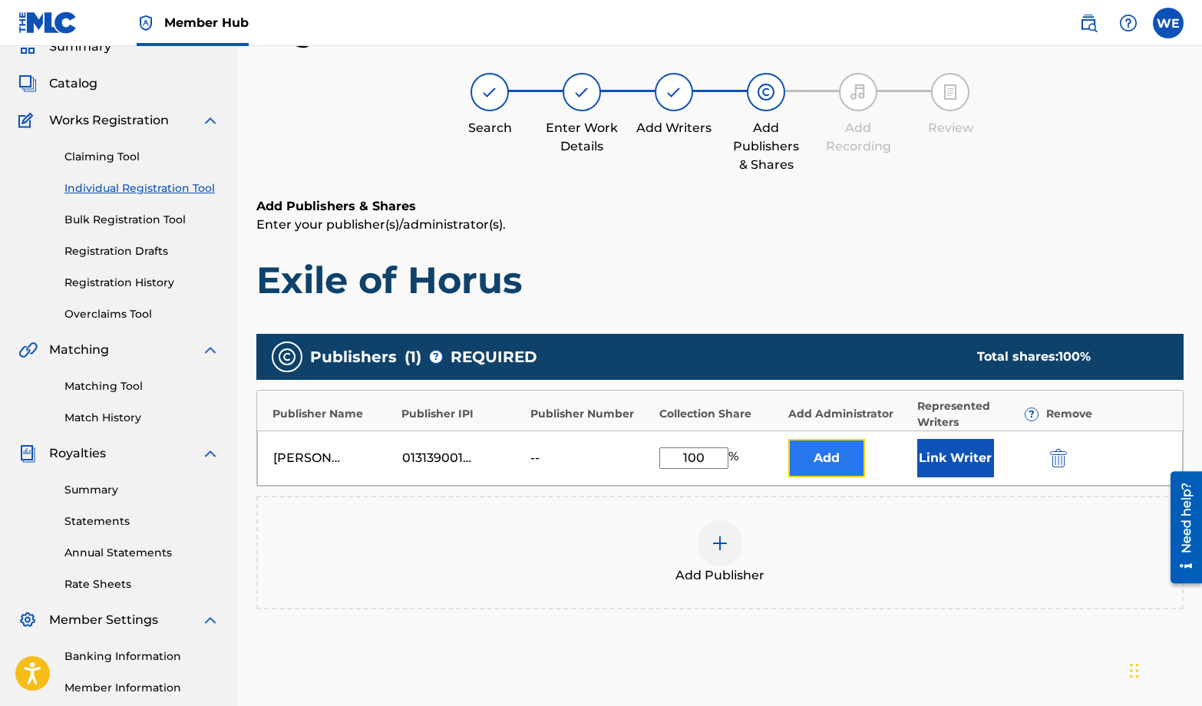
click at [836, 458] on button "Add" at bounding box center [827, 458] width 77 height 38
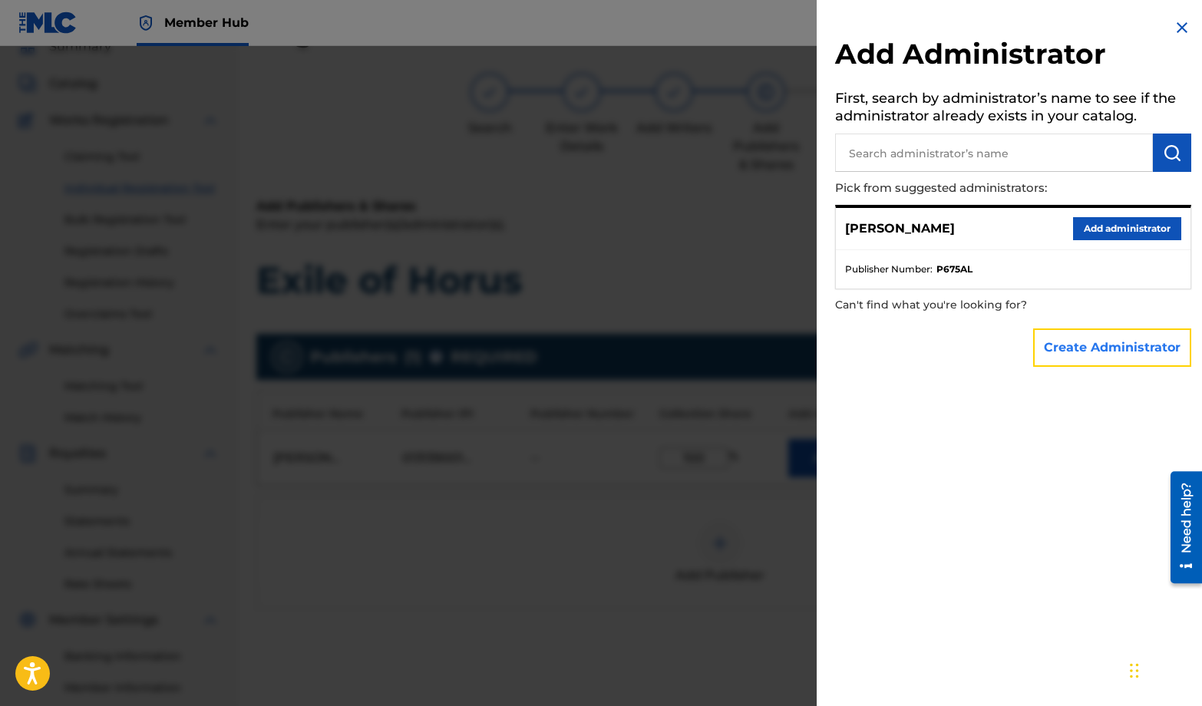
click at [1085, 358] on button "Create Administrator" at bounding box center [1113, 348] width 158 height 38
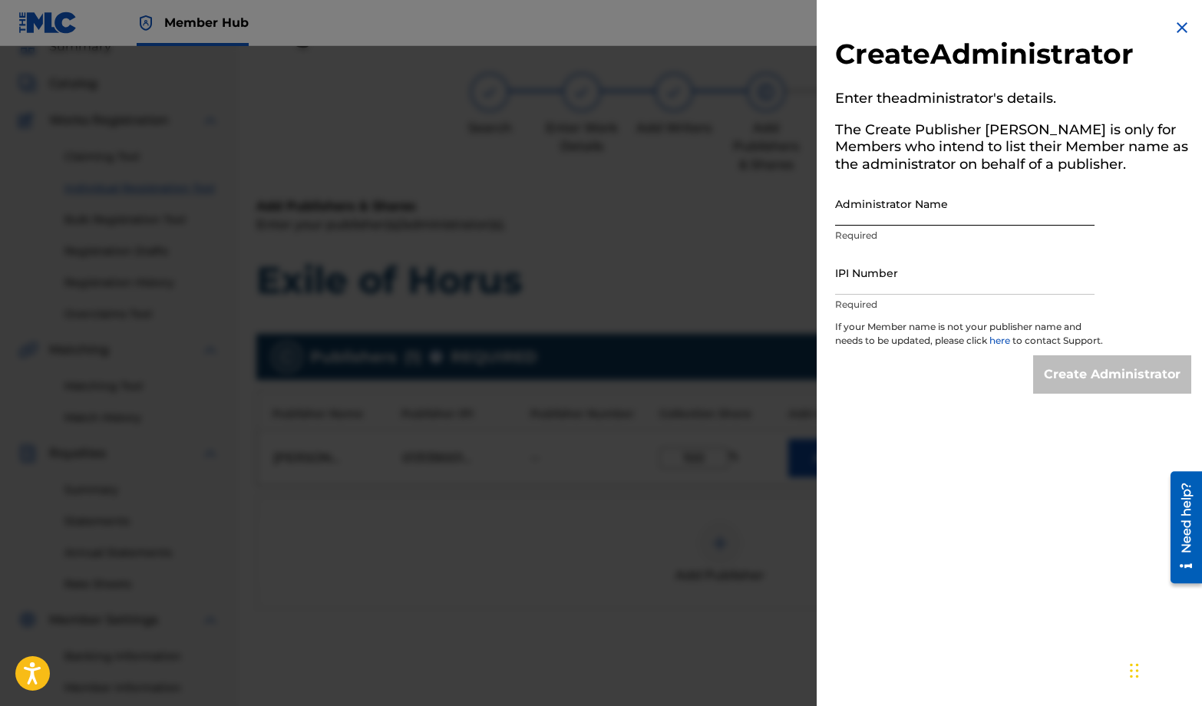
click at [894, 205] on input "Administrator Name" at bounding box center [965, 204] width 260 height 44
type input "[PERSON_NAME]"
click at [895, 290] on input "IPI Number" at bounding box center [965, 273] width 260 height 44
paste input "1313900295"
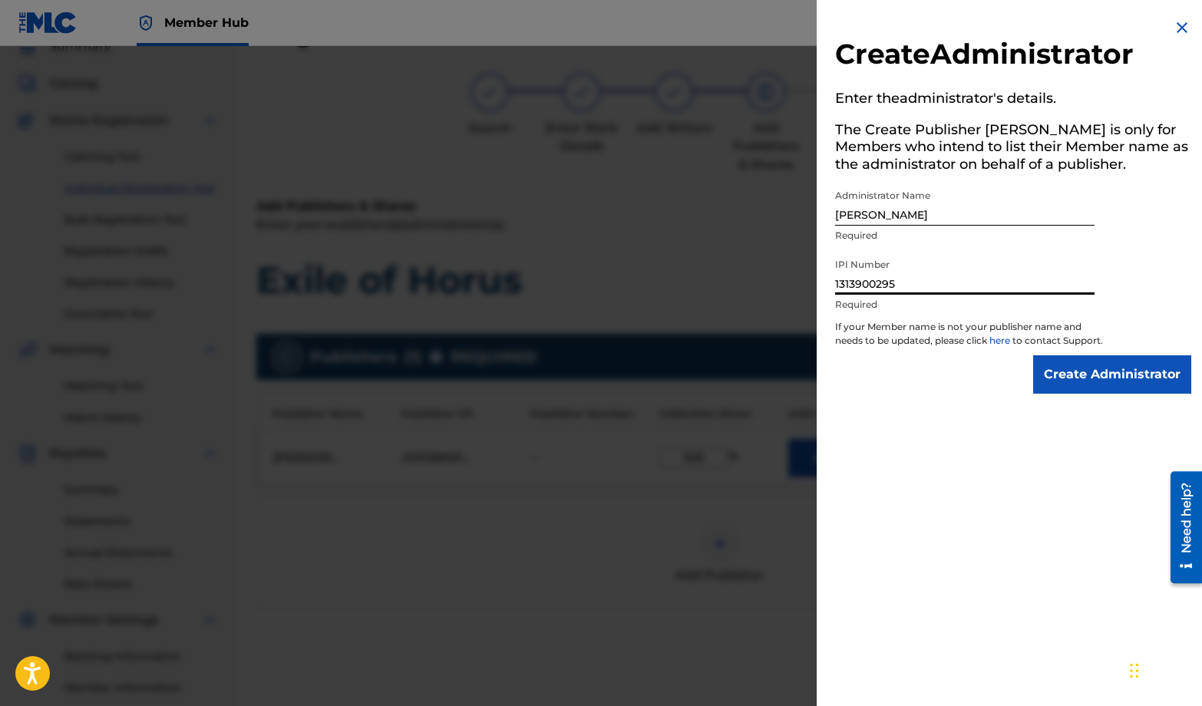
type input "1313900295"
click at [944, 412] on div "Create Administrator Enter the administrator 's details. The Create Publisher b…" at bounding box center [1013, 206] width 393 height 412
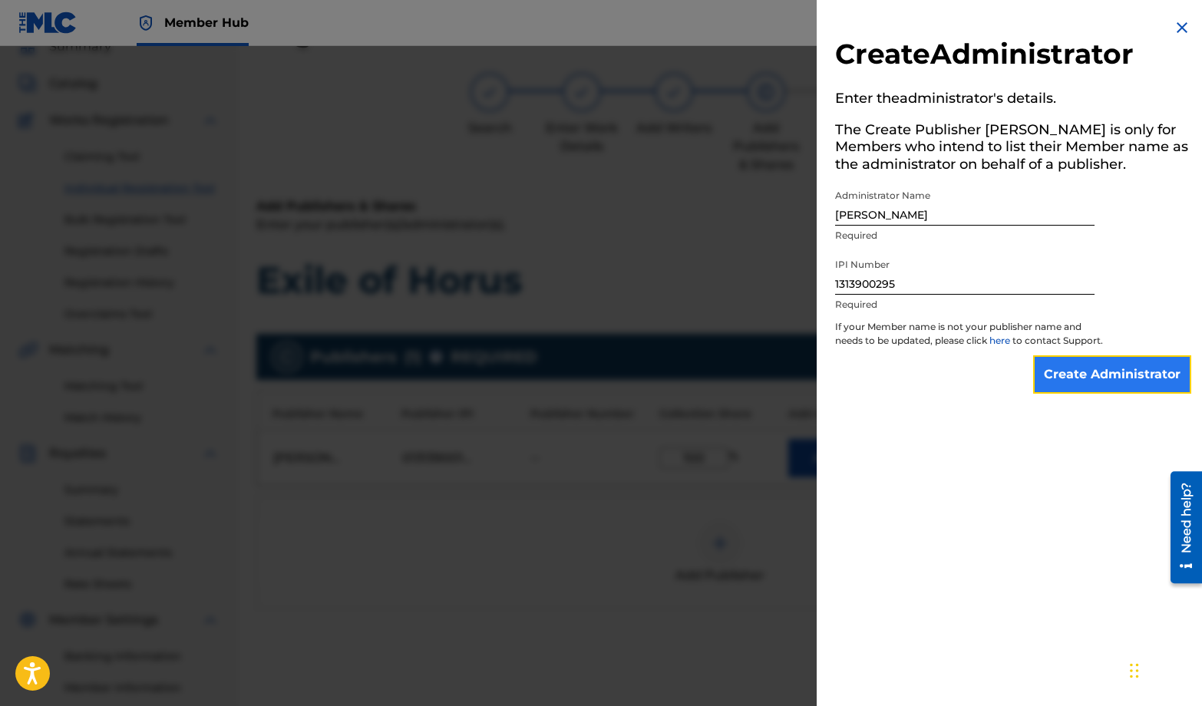
click at [1051, 393] on input "Create Administrator" at bounding box center [1113, 375] width 158 height 38
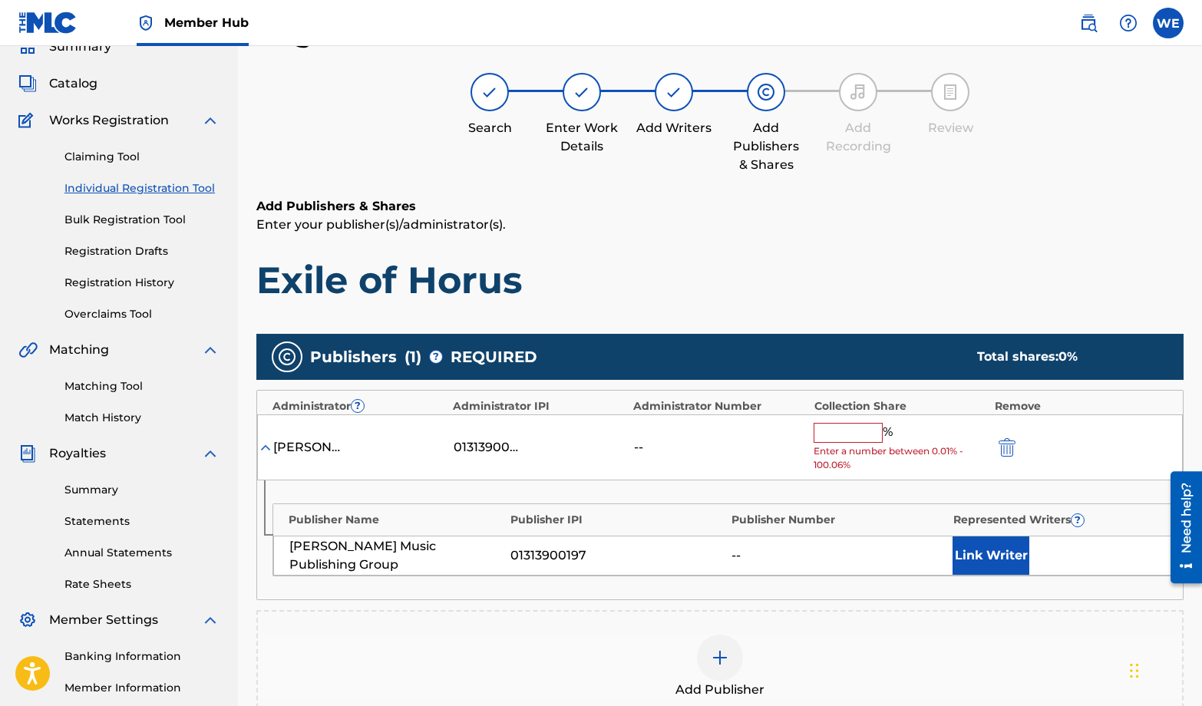
click at [845, 438] on input "text" at bounding box center [848, 433] width 69 height 20
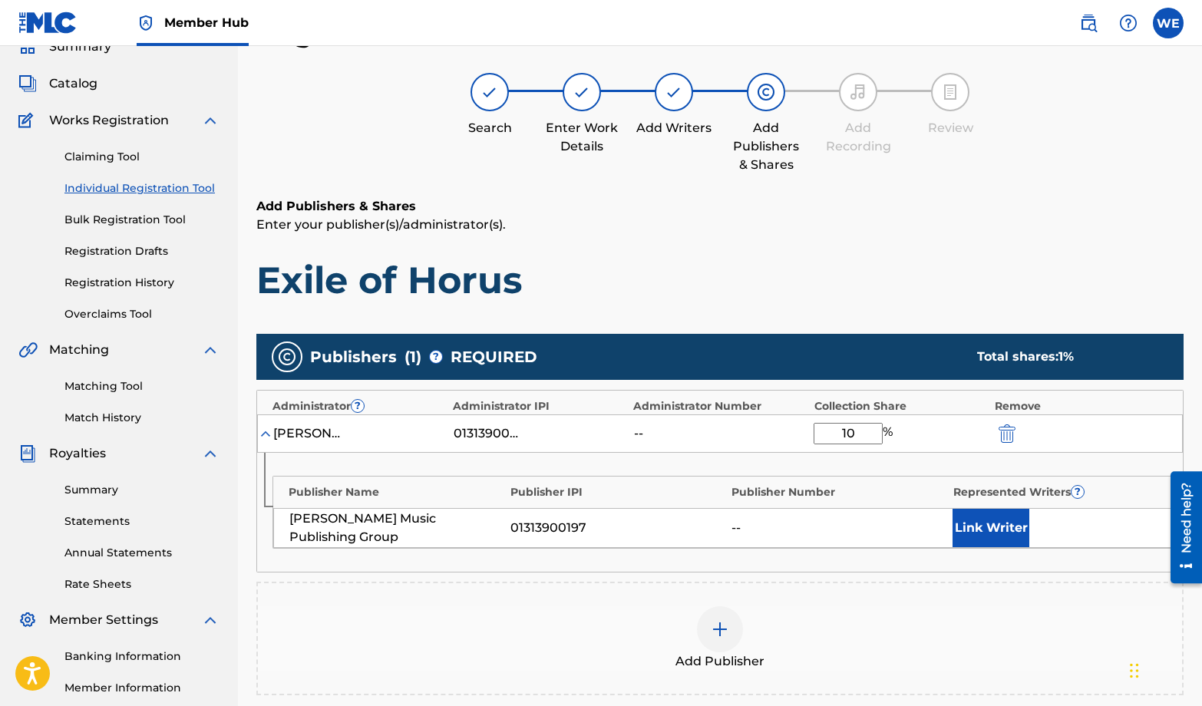
type input "100"
click button "submit" at bounding box center [1005, 434] width 23 height 18
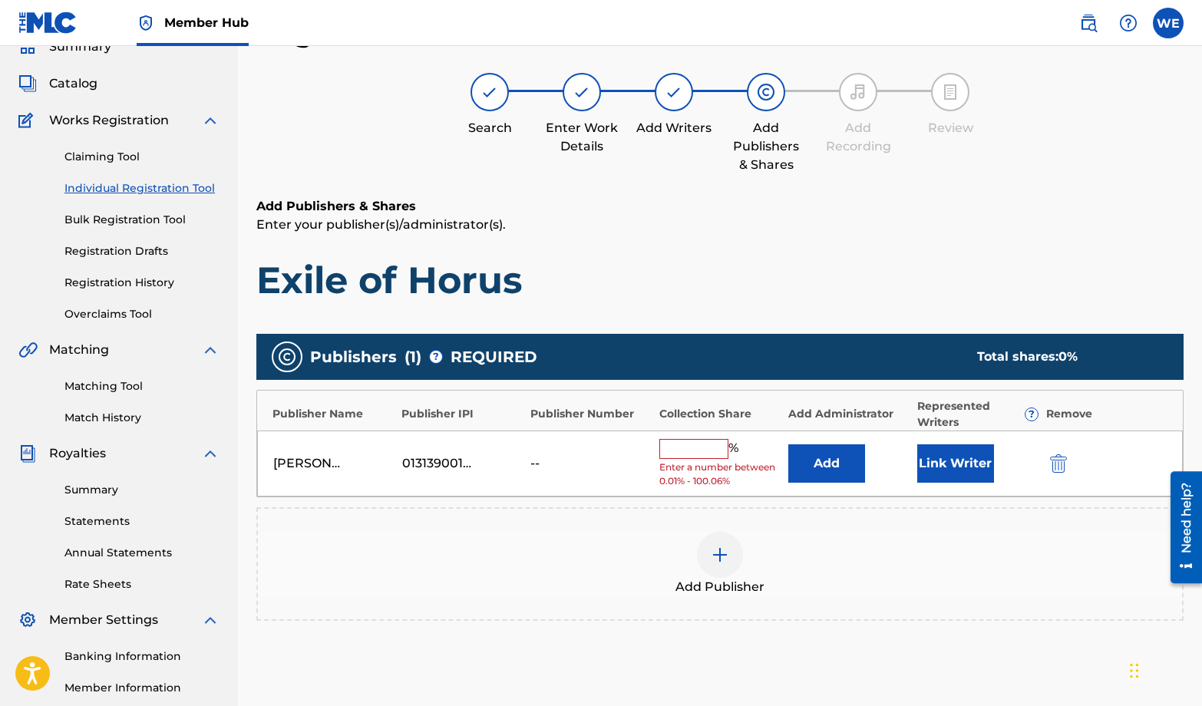
click at [697, 451] on input "text" at bounding box center [694, 449] width 69 height 20
type input "100"
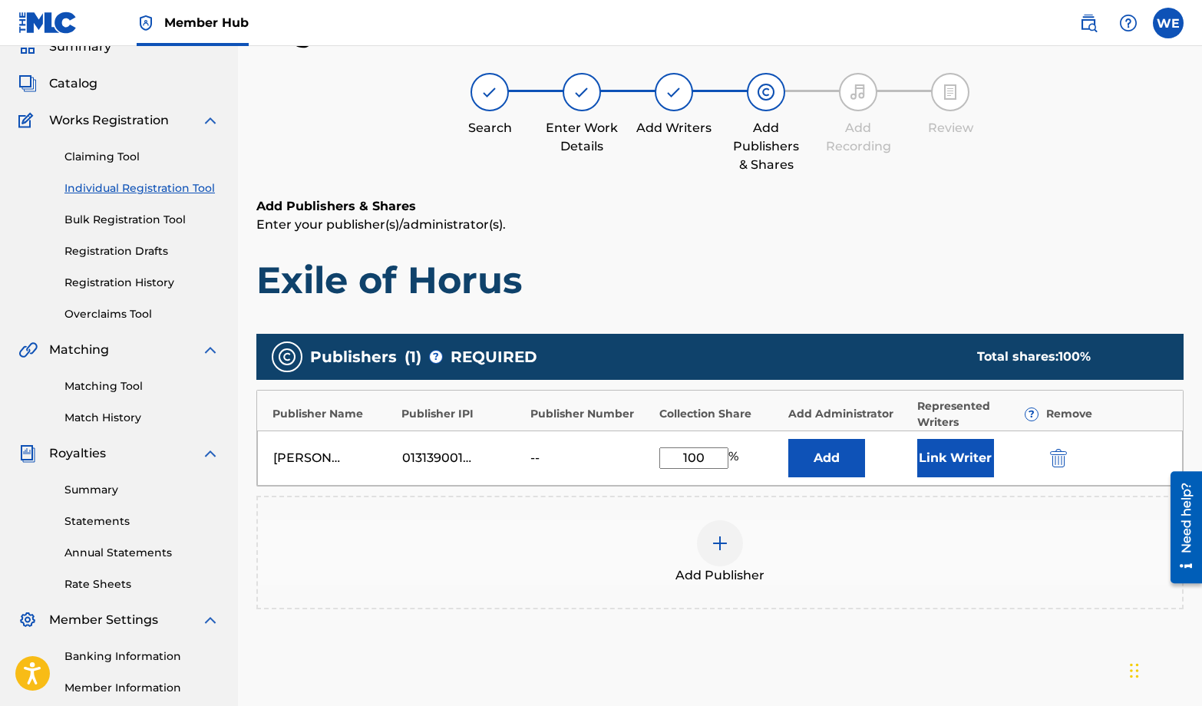
click at [759, 459] on div "100 %" at bounding box center [720, 458] width 121 height 21
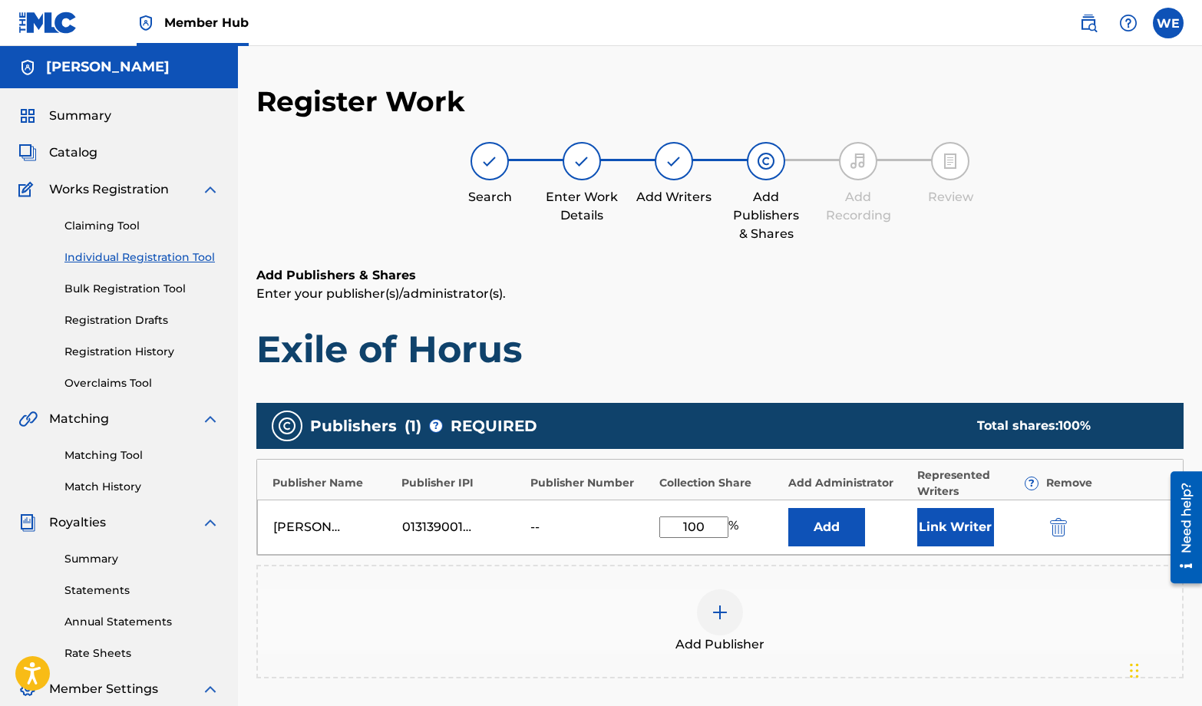
scroll to position [246, 0]
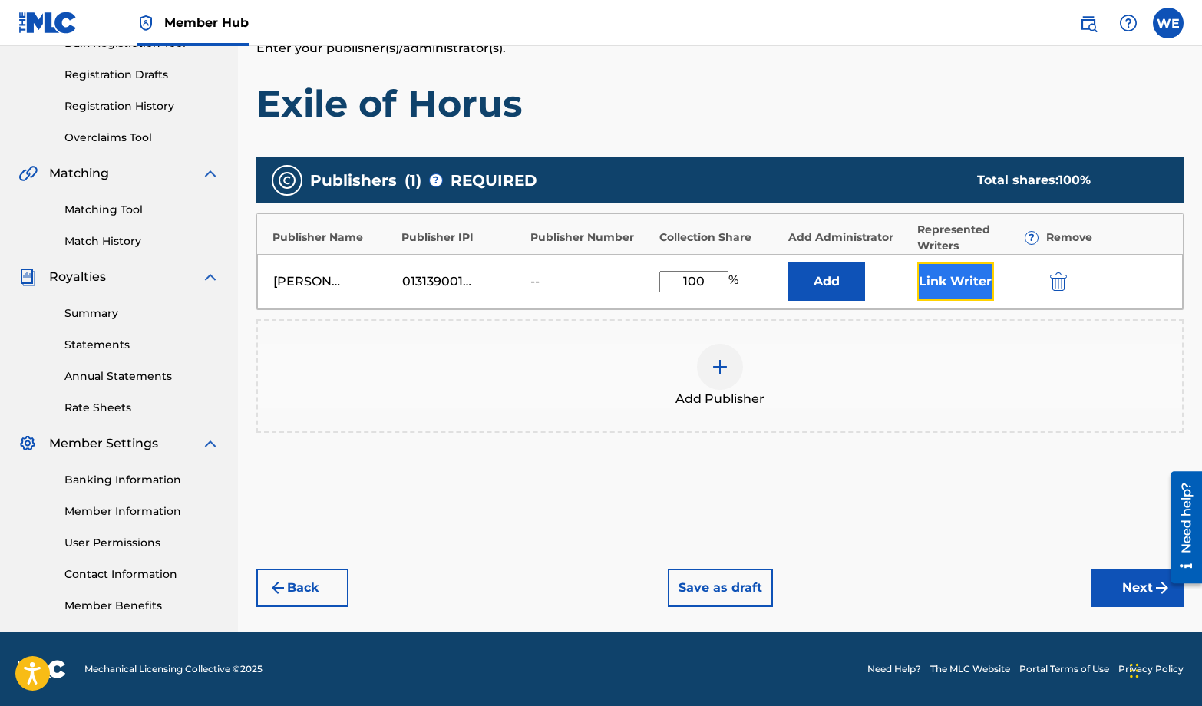
click at [954, 286] on button "Link Writer" at bounding box center [956, 282] width 77 height 38
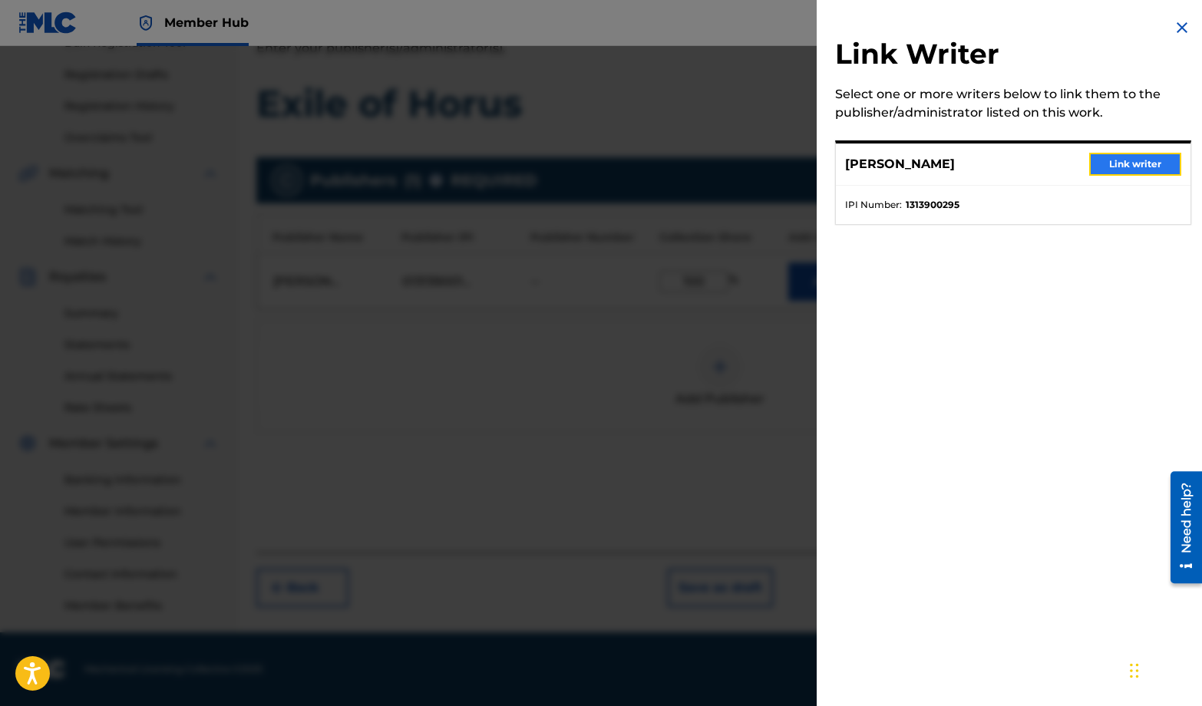
click at [1114, 164] on button "Link writer" at bounding box center [1136, 164] width 92 height 23
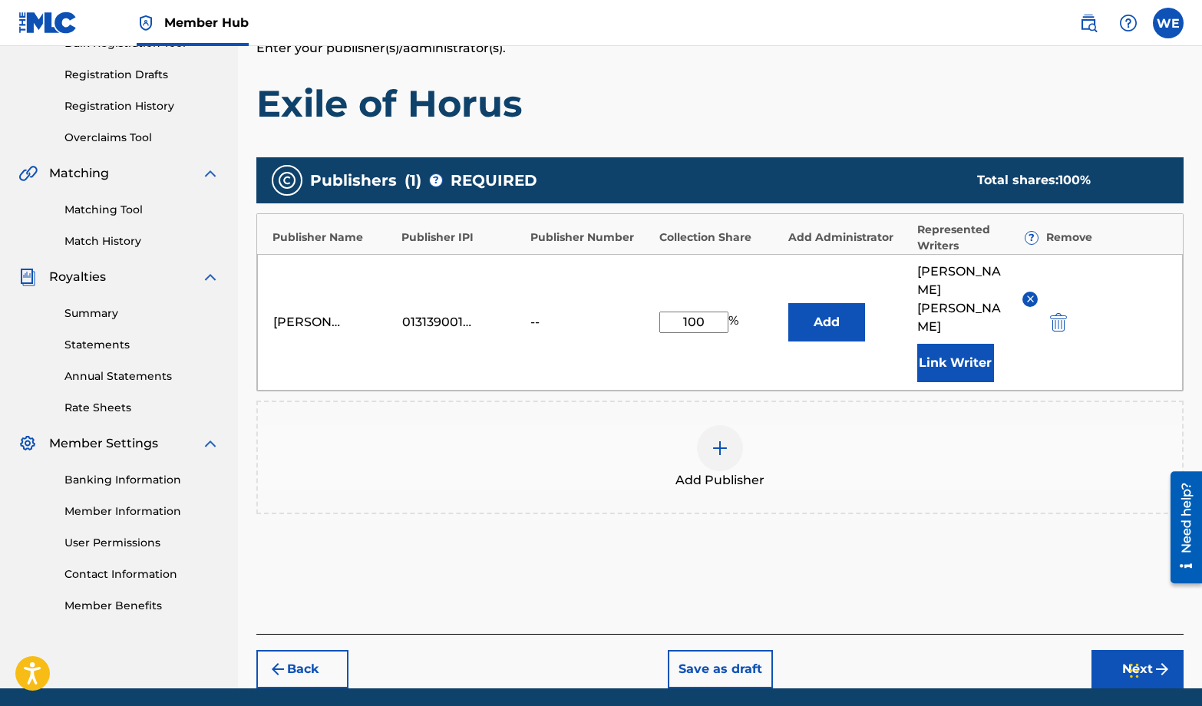
scroll to position [265, 0]
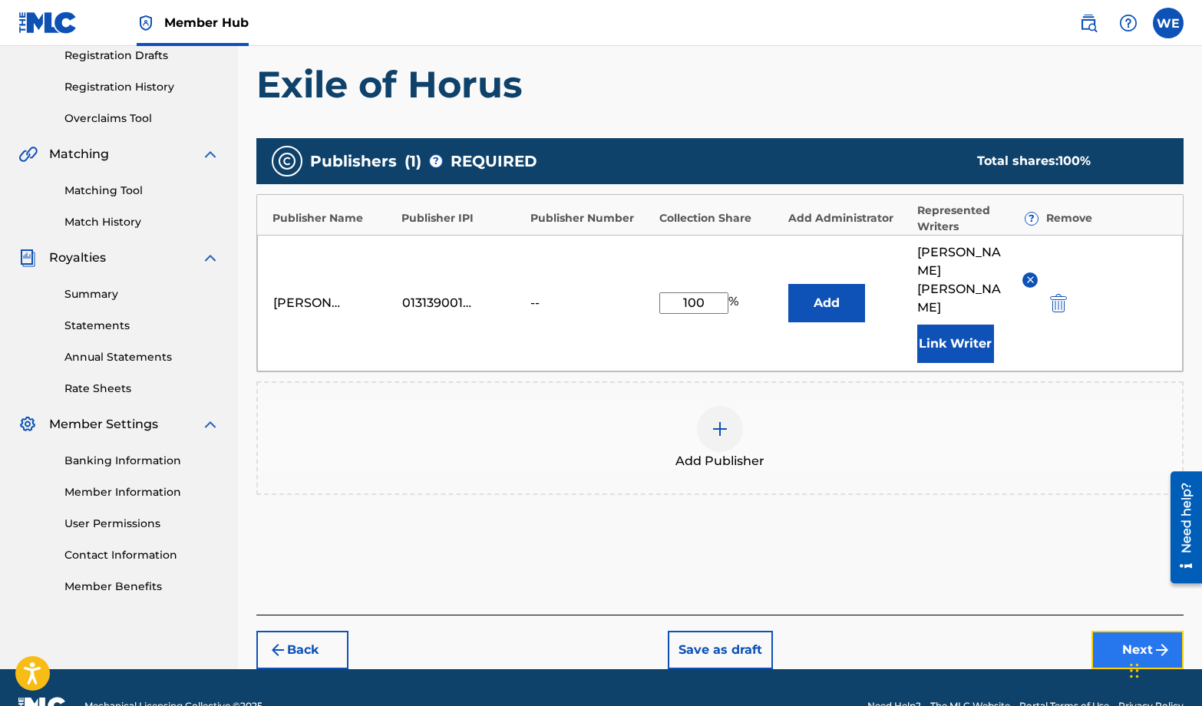
click at [1120, 631] on button "Next" at bounding box center [1138, 650] width 92 height 38
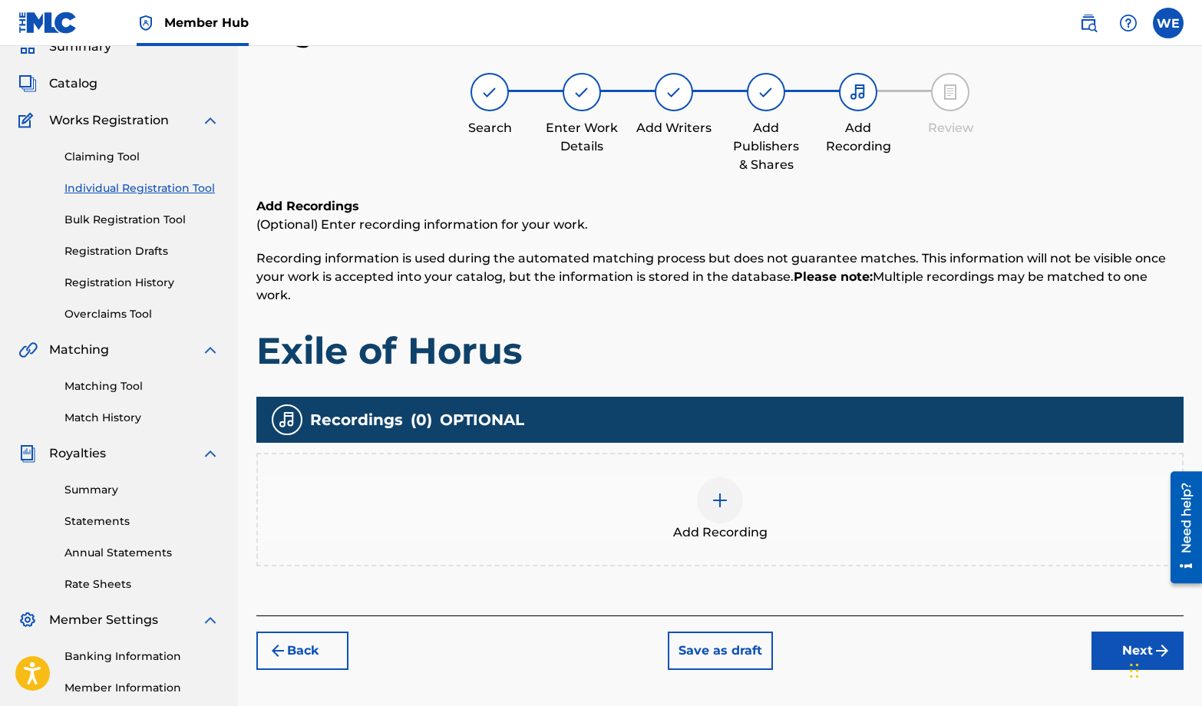
click at [721, 510] on div at bounding box center [720, 501] width 46 height 46
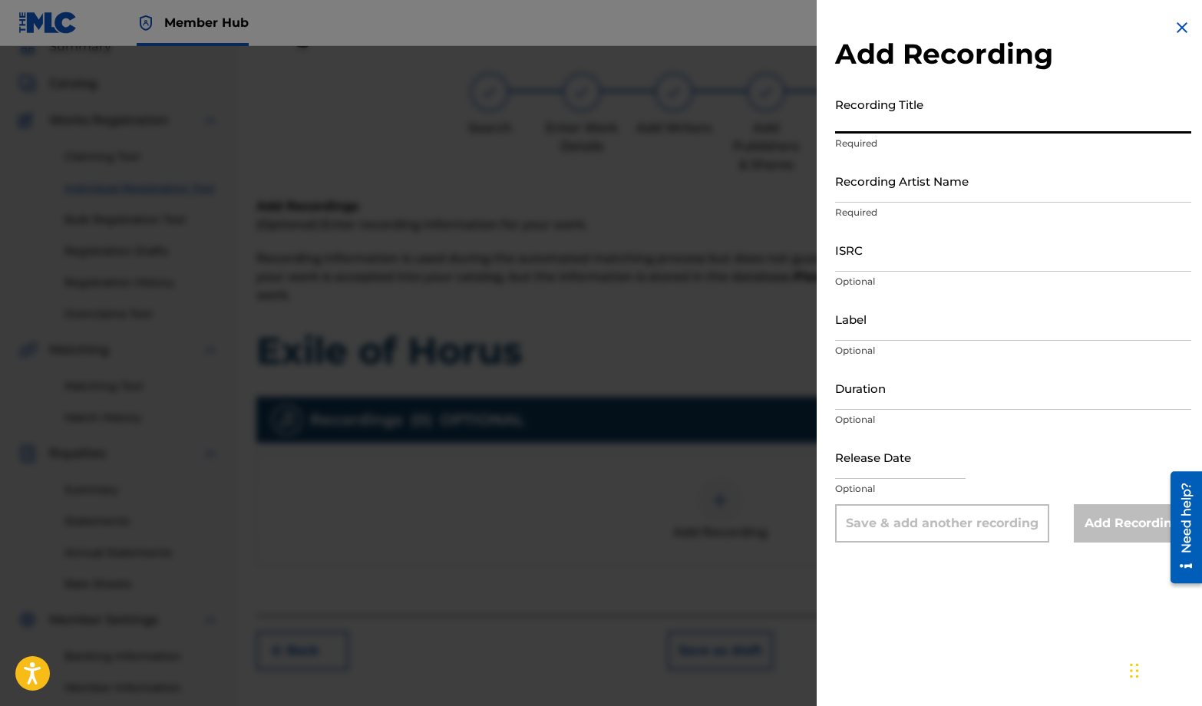
click at [876, 112] on input "Recording Title" at bounding box center [1013, 112] width 356 height 44
type input "Exile of Horus"
click at [862, 182] on input "Recording Artist Name" at bounding box center [1013, 181] width 356 height 44
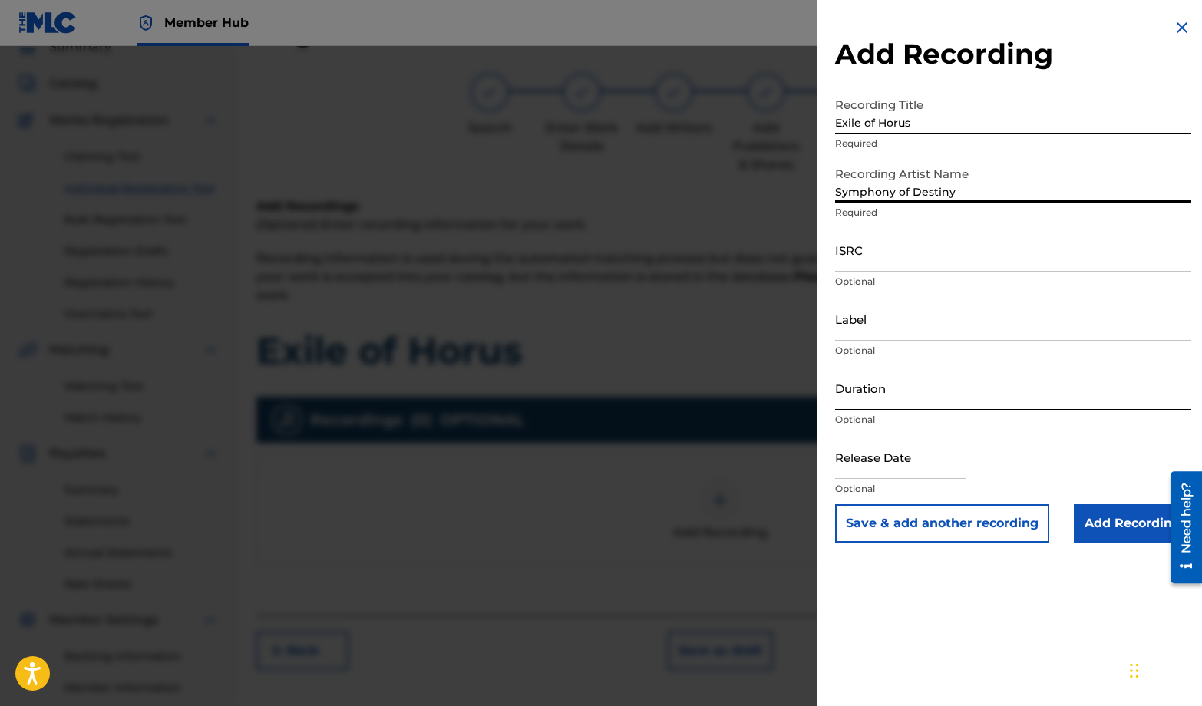
type input "Symphony of Destiny"
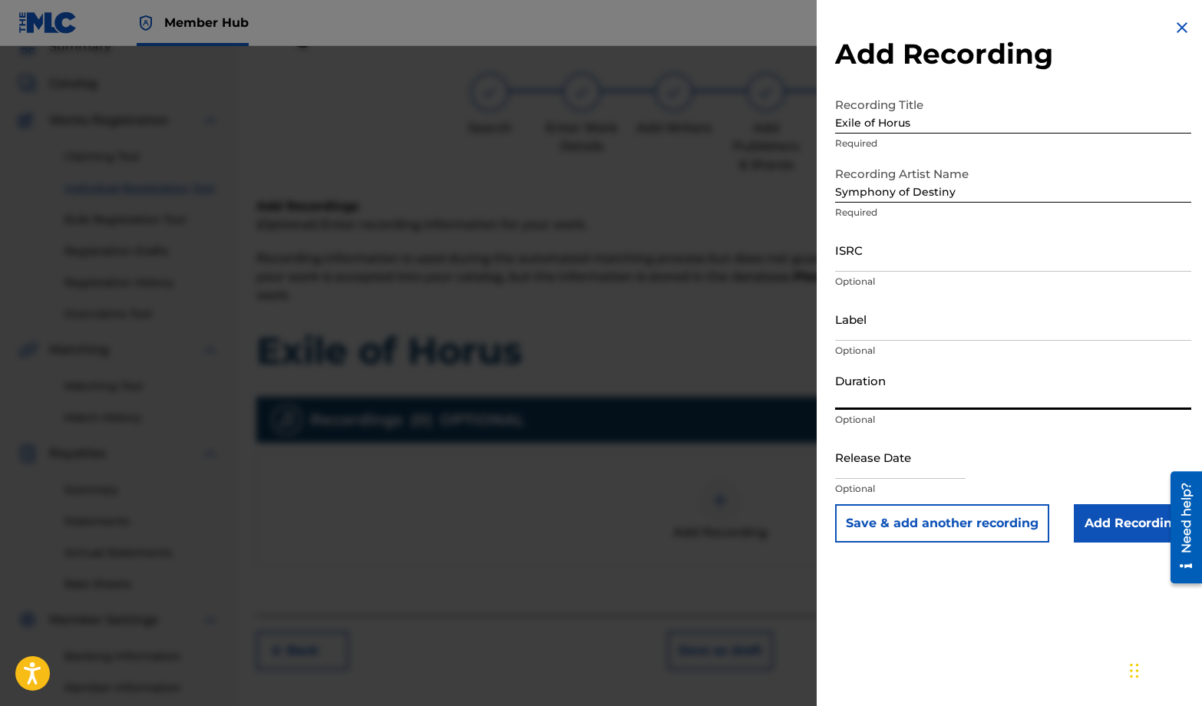
click at [880, 392] on input "Duration" at bounding box center [1013, 388] width 356 height 44
type input "05:56"
click at [1087, 524] on input "Add Recording" at bounding box center [1132, 523] width 117 height 38
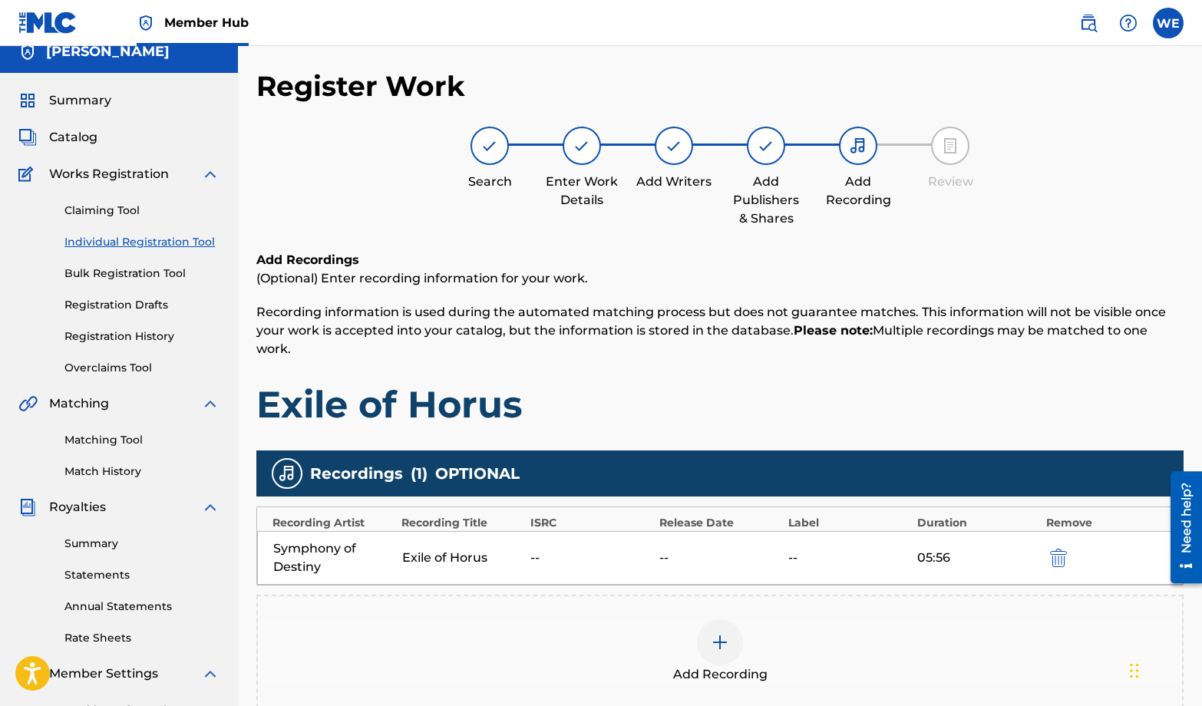
scroll to position [0, 0]
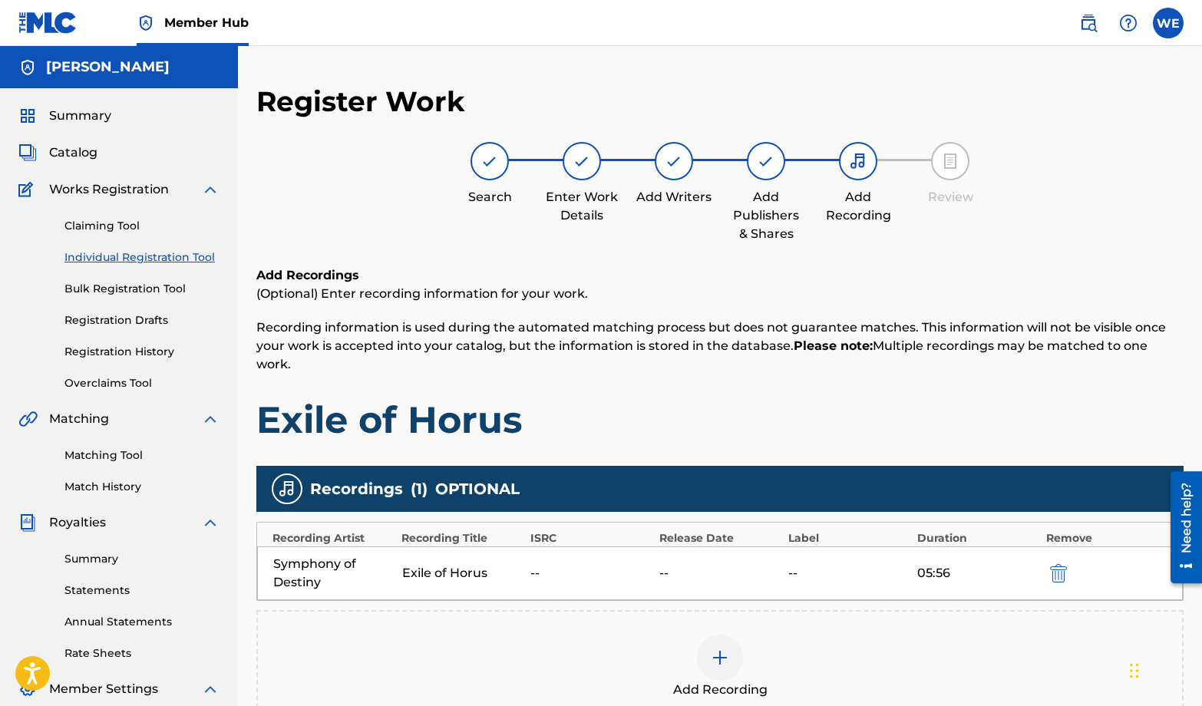
click at [780, 578] on div "--" at bounding box center [720, 573] width 121 height 18
click at [791, 567] on div "--" at bounding box center [849, 573] width 121 height 18
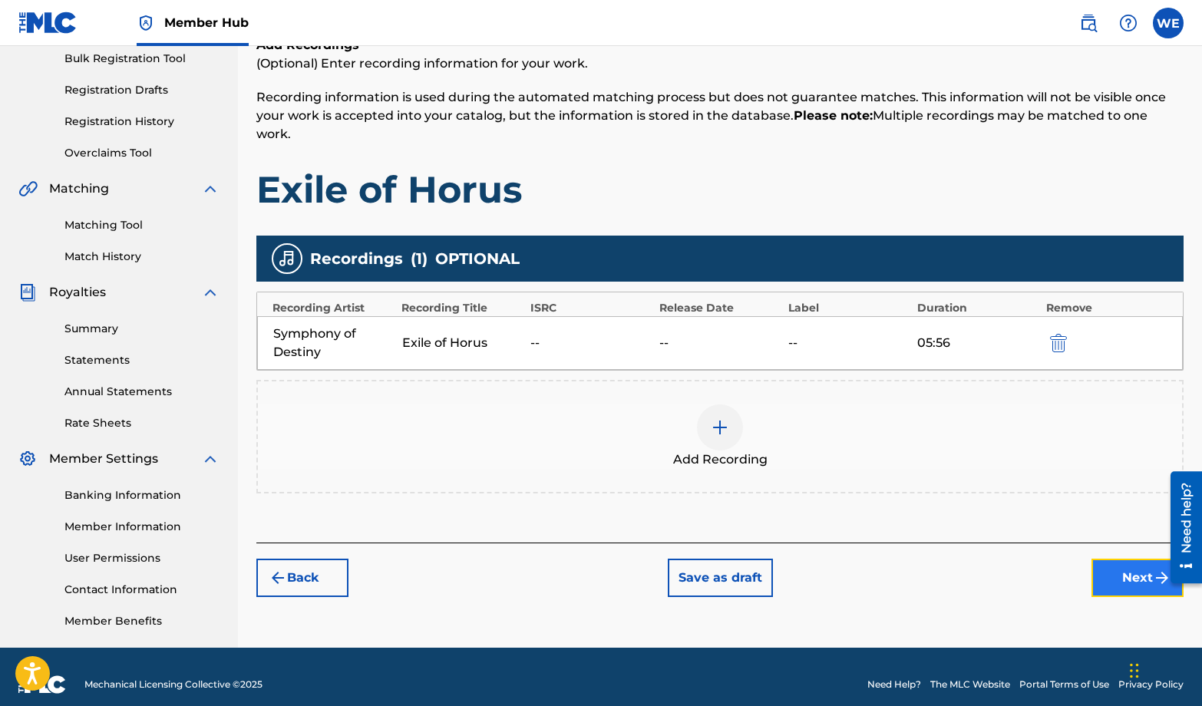
click at [1105, 585] on button "Next" at bounding box center [1138, 578] width 92 height 38
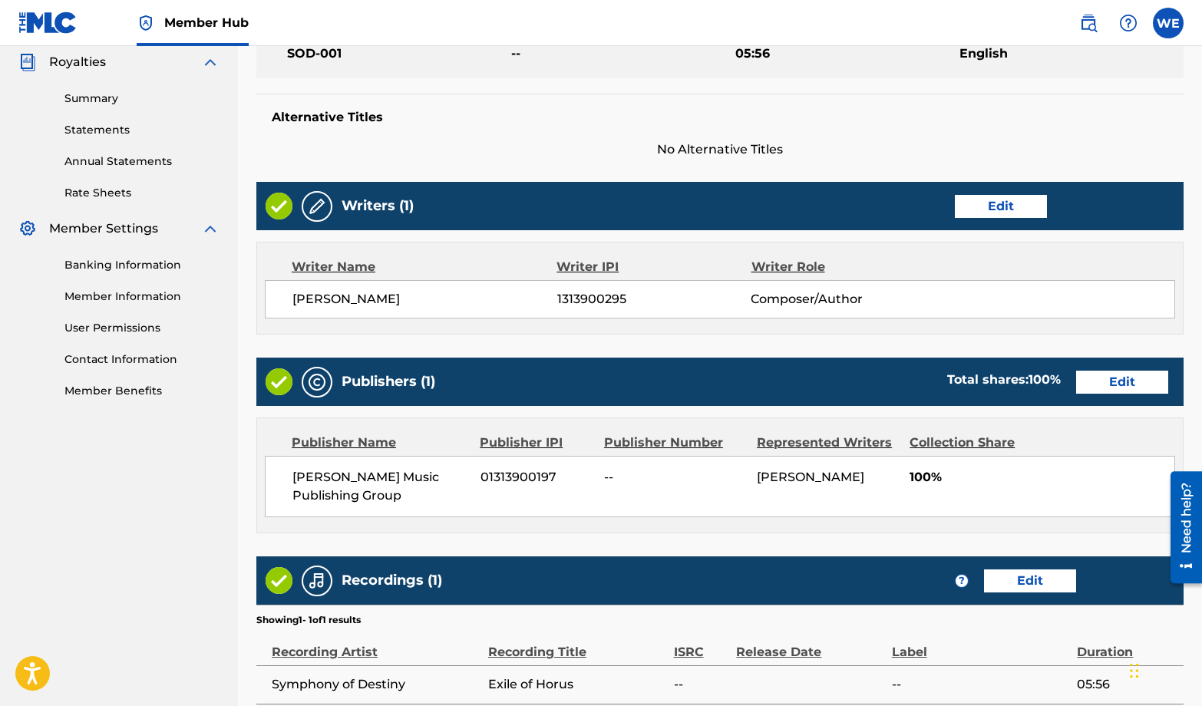
scroll to position [610, 0]
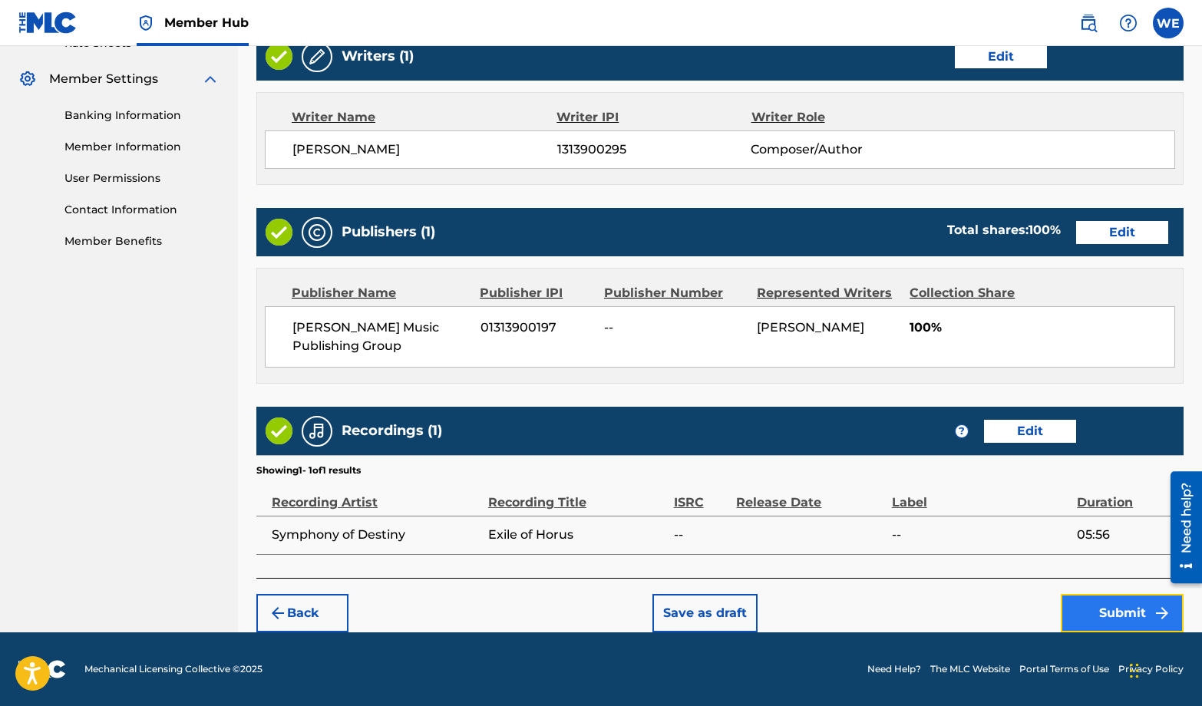
click at [1095, 617] on button "Submit" at bounding box center [1122, 613] width 123 height 38
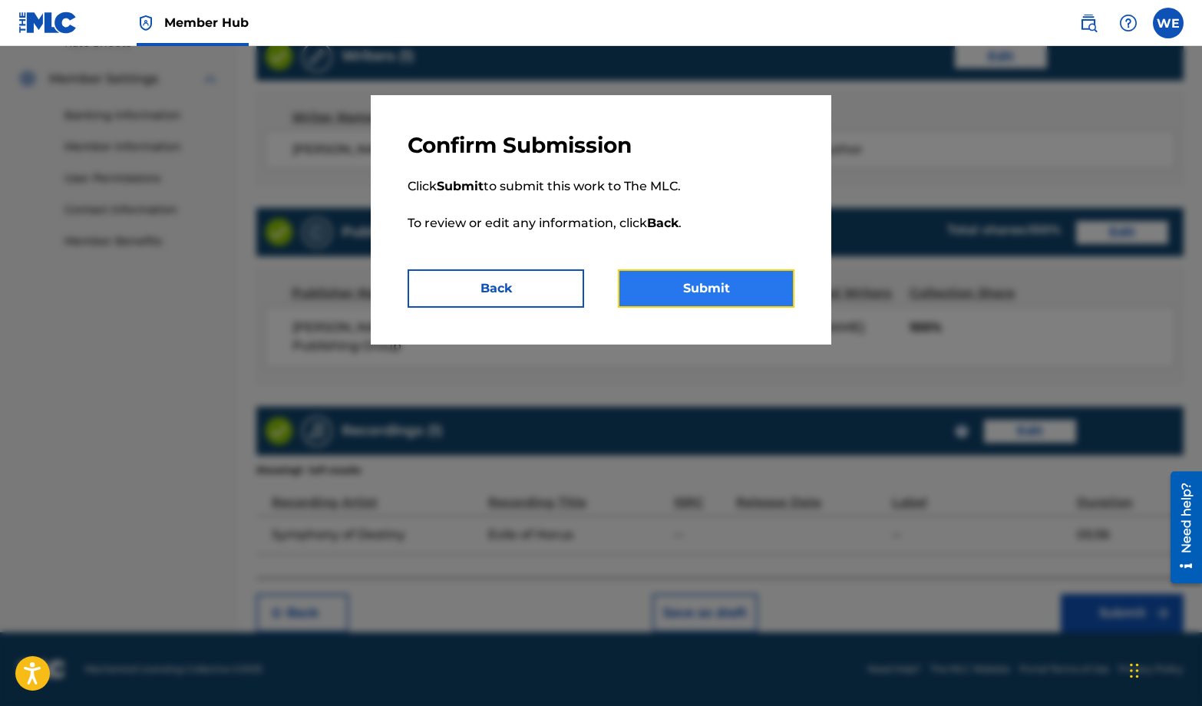
click at [672, 286] on button "Submit" at bounding box center [706, 289] width 177 height 38
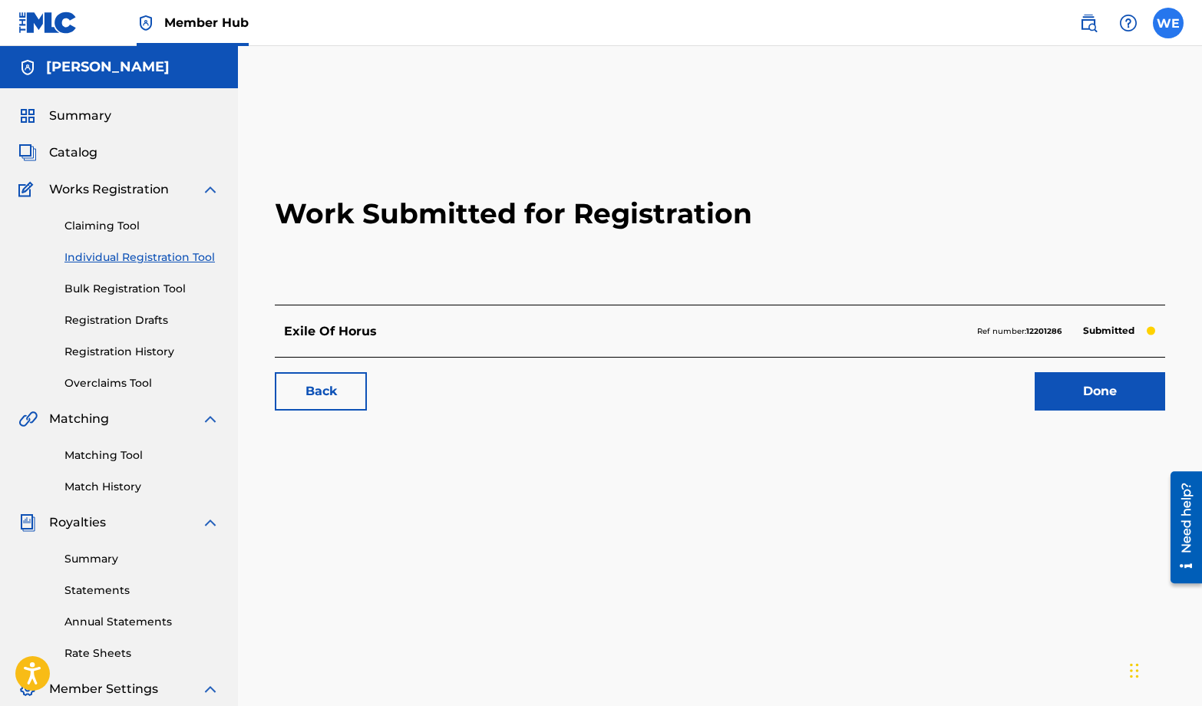
click at [1174, 19] on label at bounding box center [1168, 23] width 31 height 31
click at [1169, 23] on input "WE [PERSON_NAME] [EMAIL_ADDRESS][DOMAIN_NAME] Notification Preferences Profile …" at bounding box center [1169, 23] width 0 height 0
click at [1021, 220] on p "Log out" at bounding box center [1020, 217] width 36 height 14
click at [1169, 23] on input "WE [PERSON_NAME] [EMAIL_ADDRESS][DOMAIN_NAME] Notification Preferences Profile …" at bounding box center [1169, 23] width 0 height 0
